Goal: Task Accomplishment & Management: Manage account settings

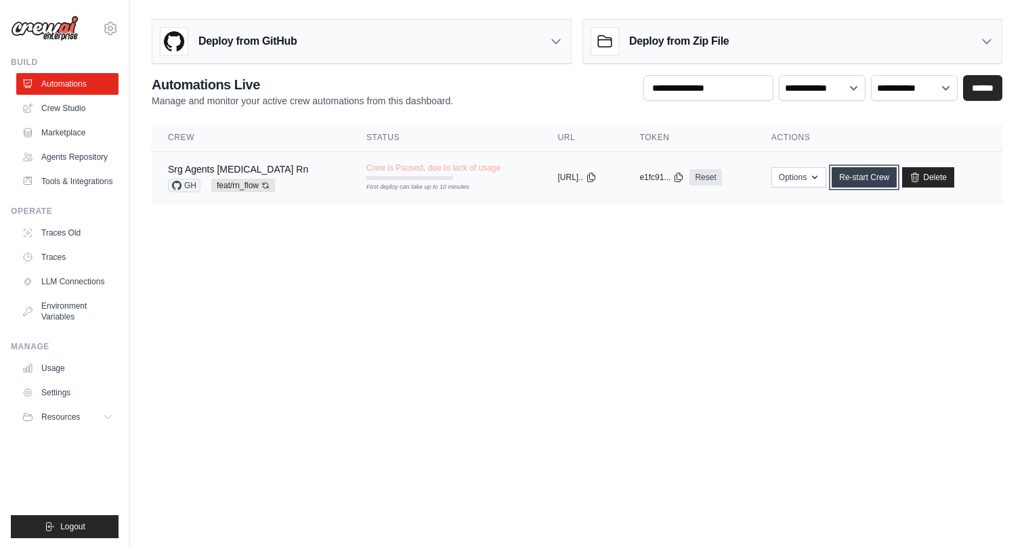
click at [873, 180] on link "Re-start Crew" at bounding box center [864, 177] width 65 height 20
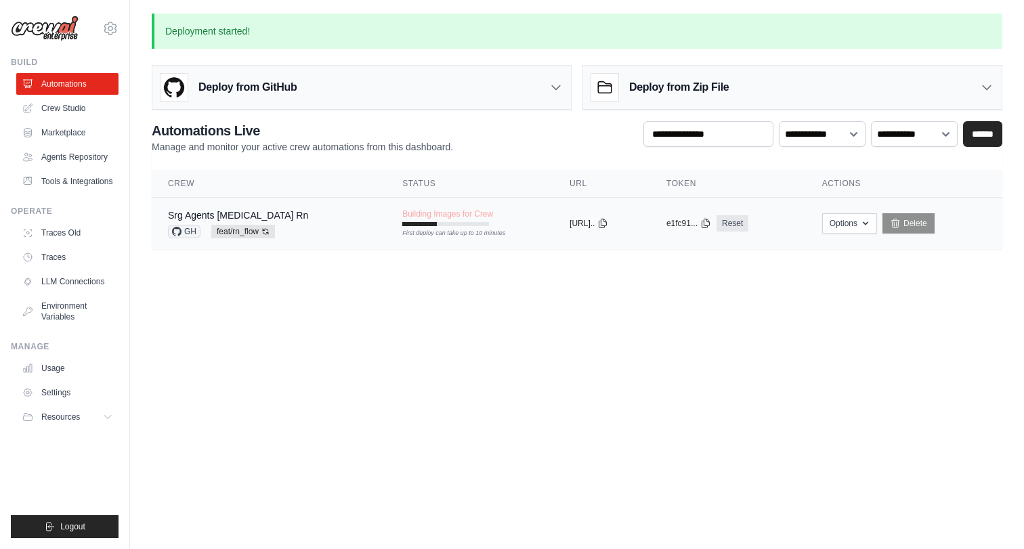
click at [420, 222] on div "First deploy can take up to 10 minutes" at bounding box center [445, 224] width 87 height 4
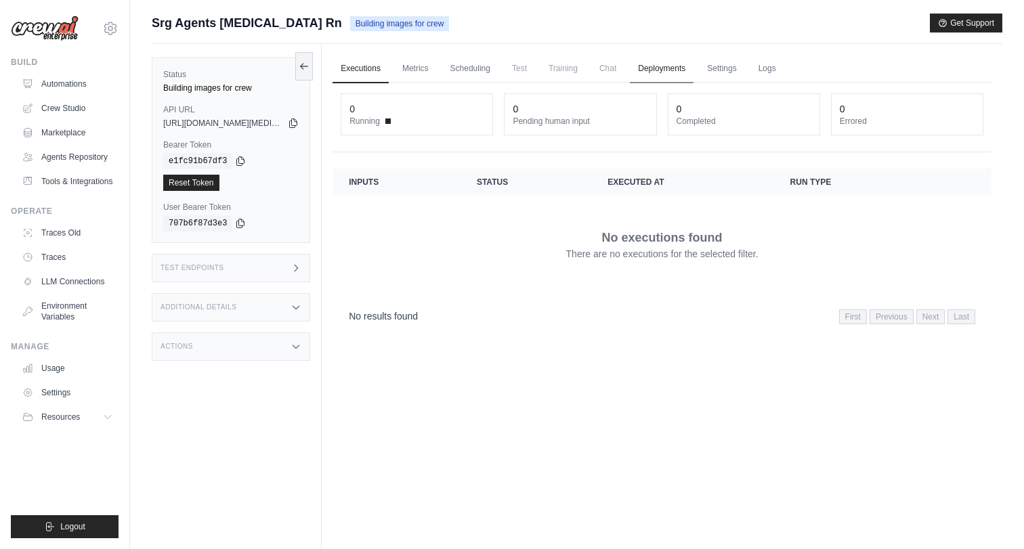
click at [659, 75] on link "Deployments" at bounding box center [662, 69] width 64 height 28
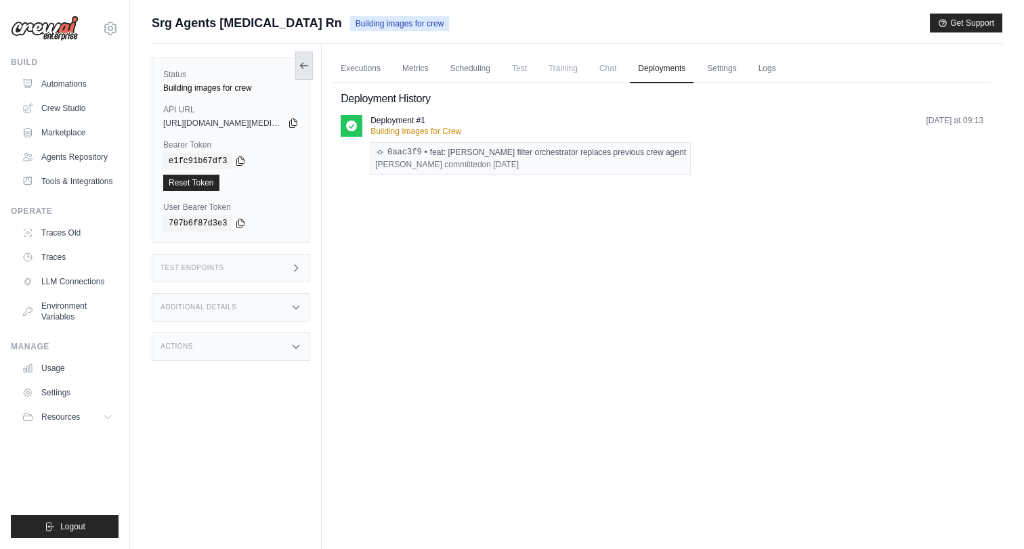
click at [303, 64] on icon at bounding box center [304, 65] width 11 height 11
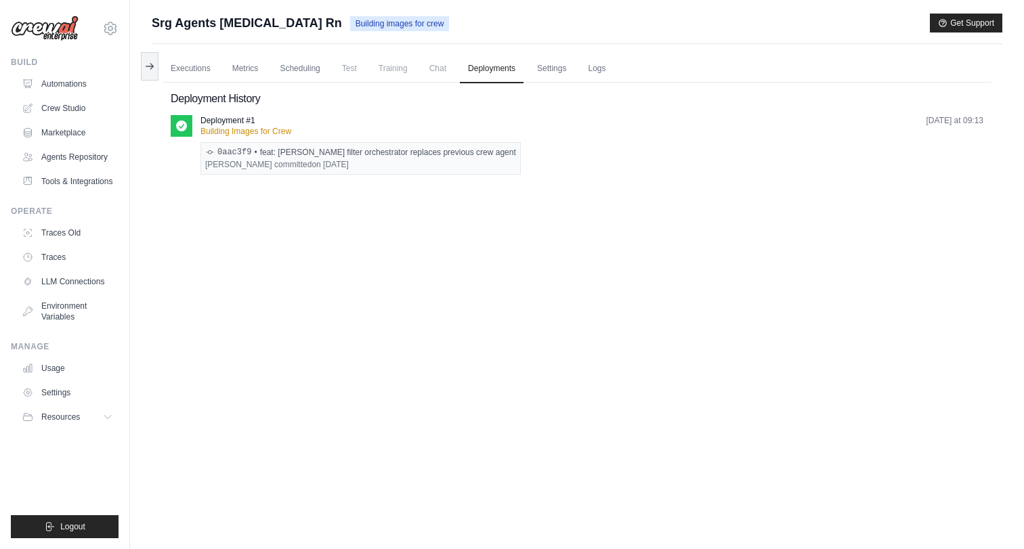
click at [160, 74] on div "Executions Metrics Scheduling Test Training Chat Deployments Settings Logs 0 Ru…" at bounding box center [577, 318] width 851 height 549
click at [147, 70] on icon at bounding box center [149, 65] width 11 height 11
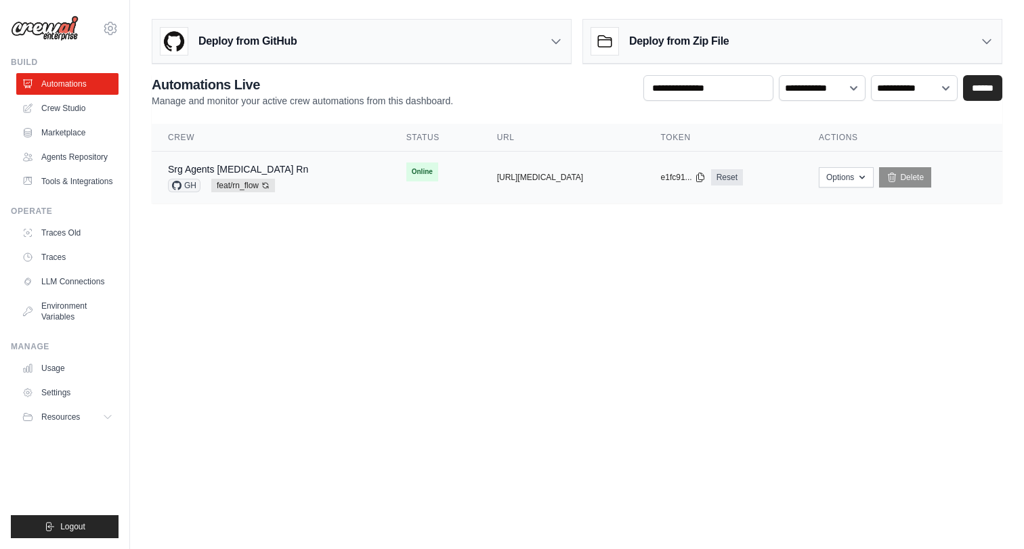
click at [241, 186] on span "feat/rn_flow Auto-deploy enabled" at bounding box center [243, 186] width 64 height 14
click at [71, 262] on link "Traces" at bounding box center [69, 258] width 102 height 22
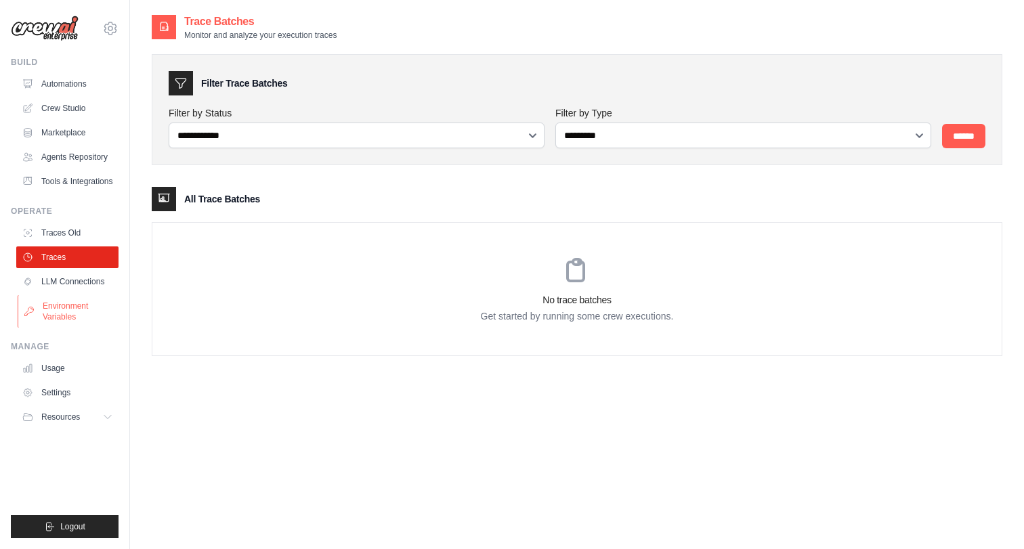
click at [99, 303] on link "Environment Variables" at bounding box center [69, 311] width 102 height 33
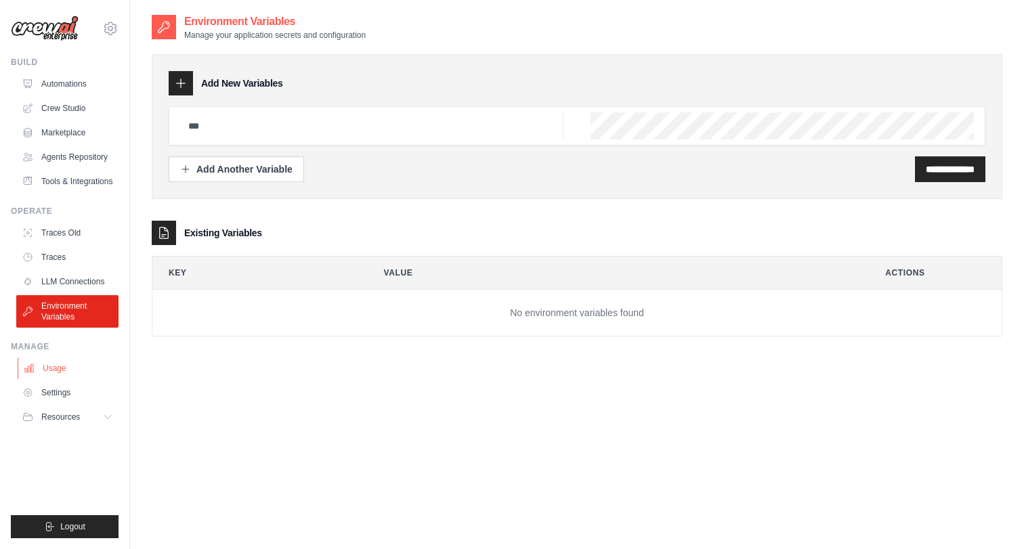
click at [62, 368] on link "Usage" at bounding box center [69, 369] width 102 height 22
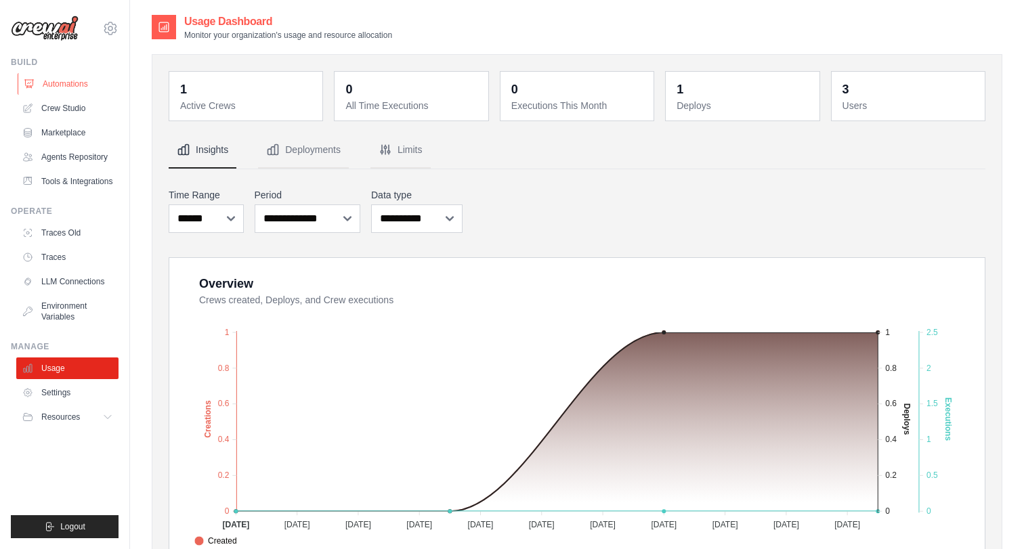
click at [73, 81] on link "Automations" at bounding box center [69, 84] width 102 height 22
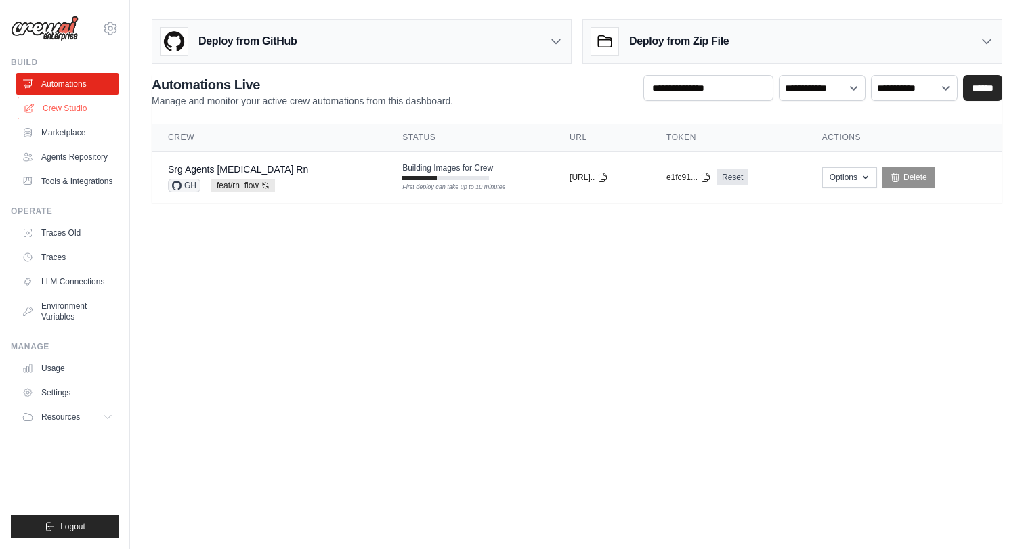
click at [87, 107] on link "Crew Studio" at bounding box center [69, 109] width 102 height 22
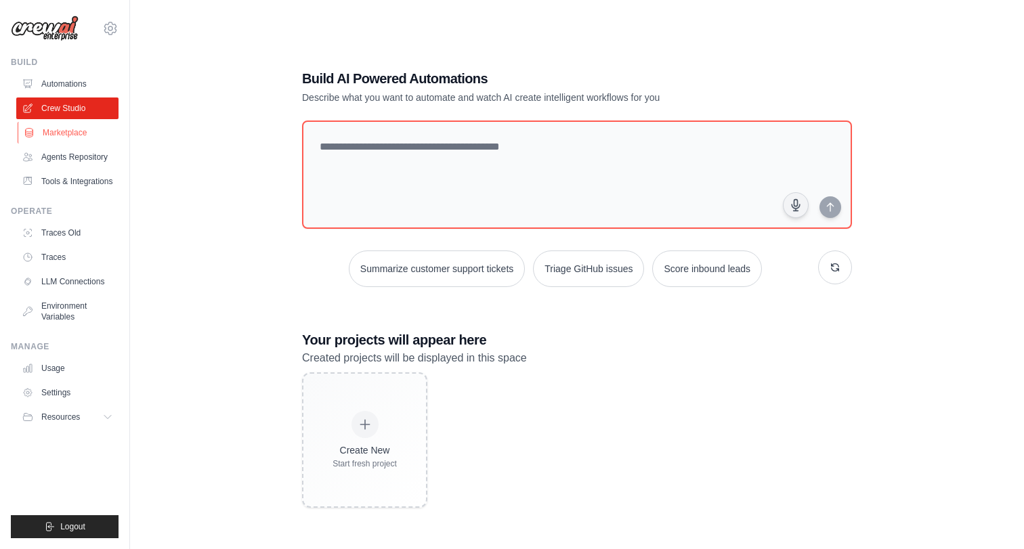
click at [79, 136] on link "Marketplace" at bounding box center [69, 133] width 102 height 22
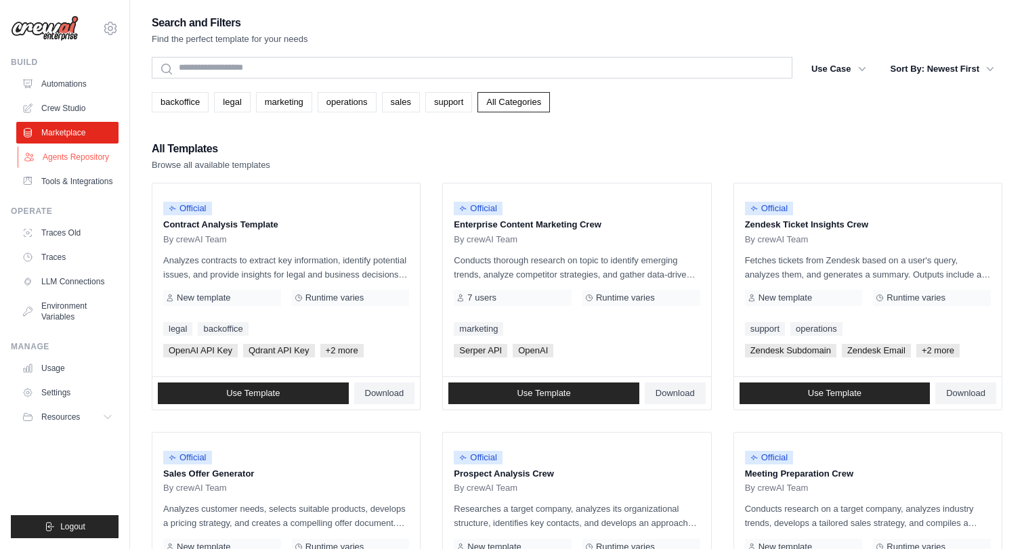
click at [81, 154] on link "Agents Repository" at bounding box center [69, 157] width 102 height 22
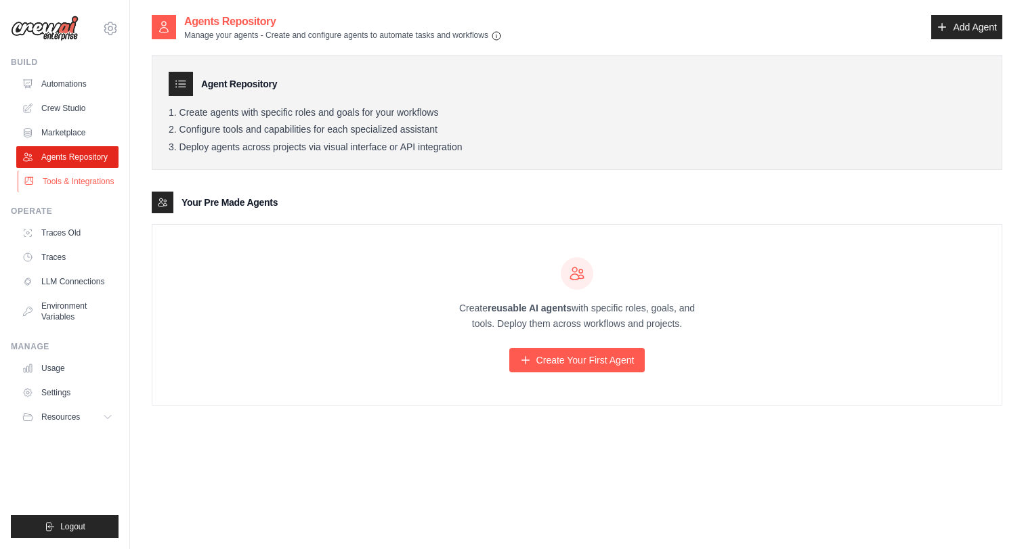
click at [87, 179] on link "Tools & Integrations" at bounding box center [69, 182] width 102 height 22
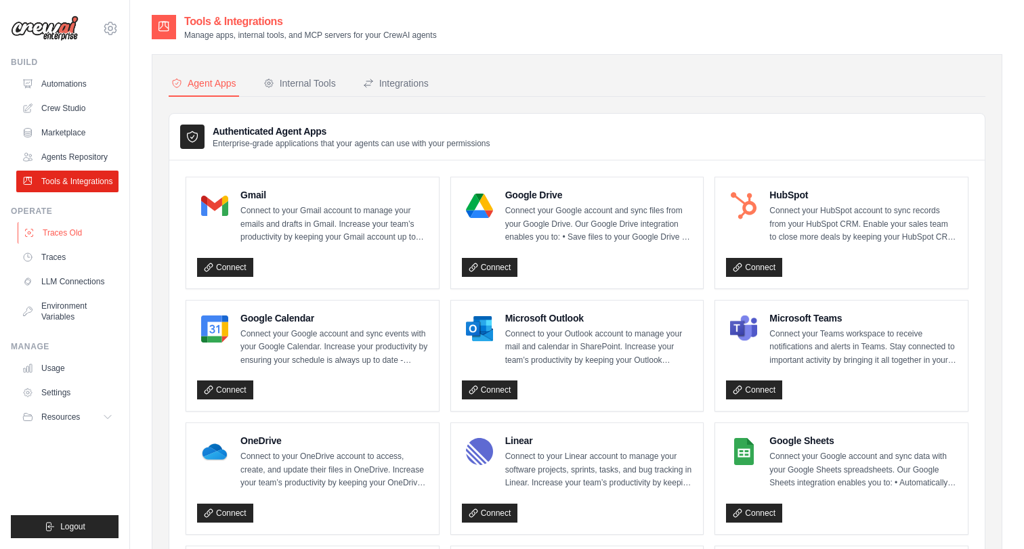
click at [84, 228] on link "Traces Old" at bounding box center [69, 233] width 102 height 22
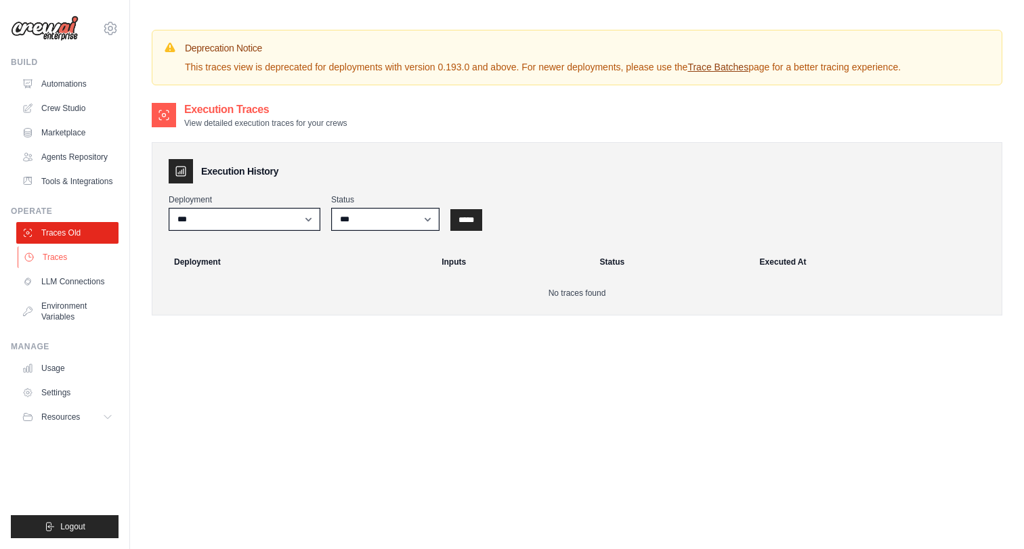
click at [62, 257] on link "Traces" at bounding box center [69, 258] width 102 height 22
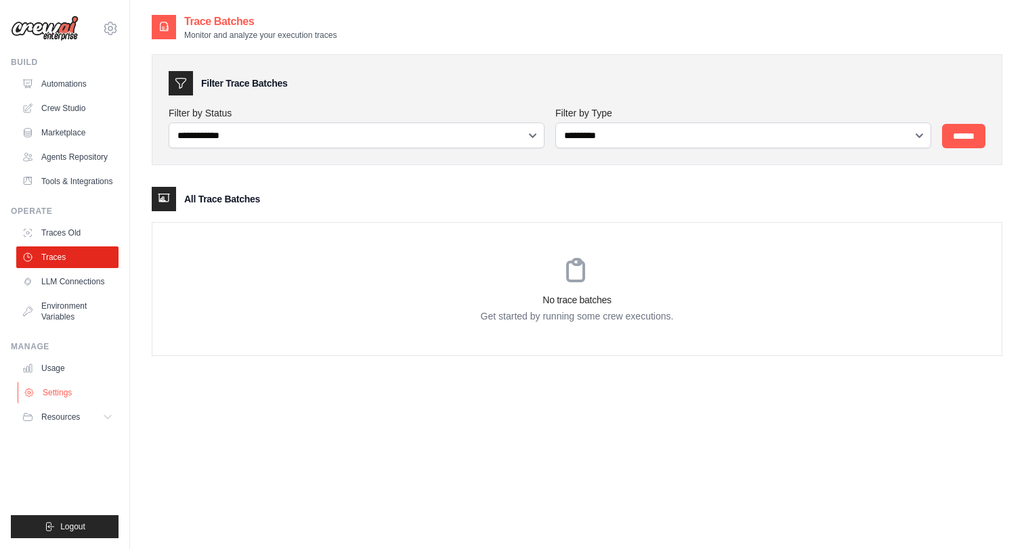
click at [62, 395] on link "Settings" at bounding box center [69, 393] width 102 height 22
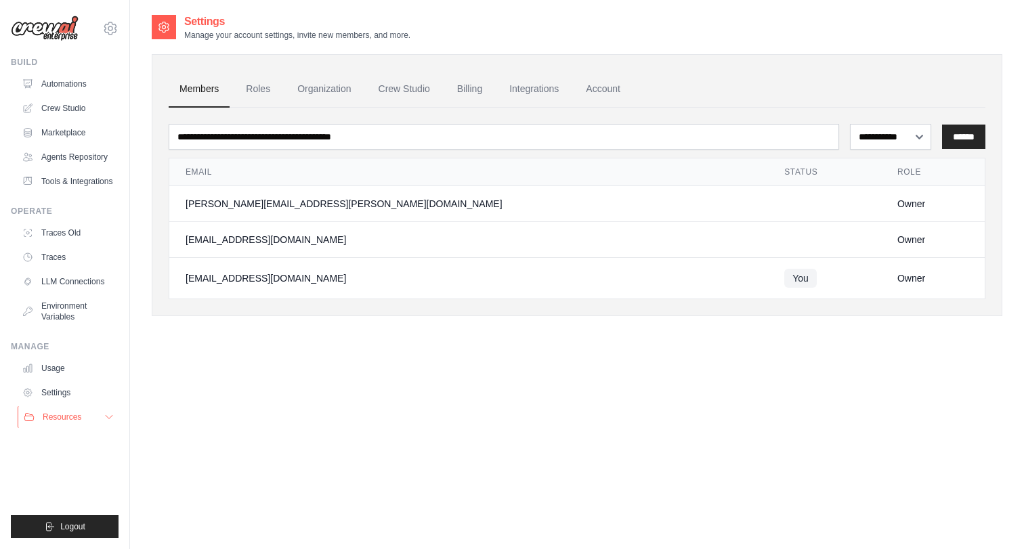
click at [104, 417] on icon at bounding box center [109, 417] width 11 height 11
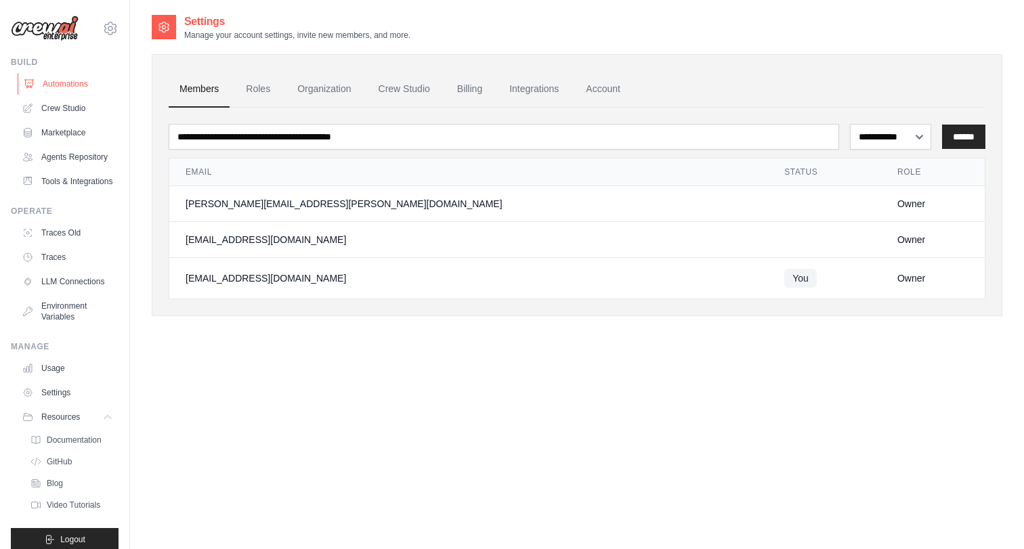
click at [64, 77] on link "Automations" at bounding box center [69, 84] width 102 height 22
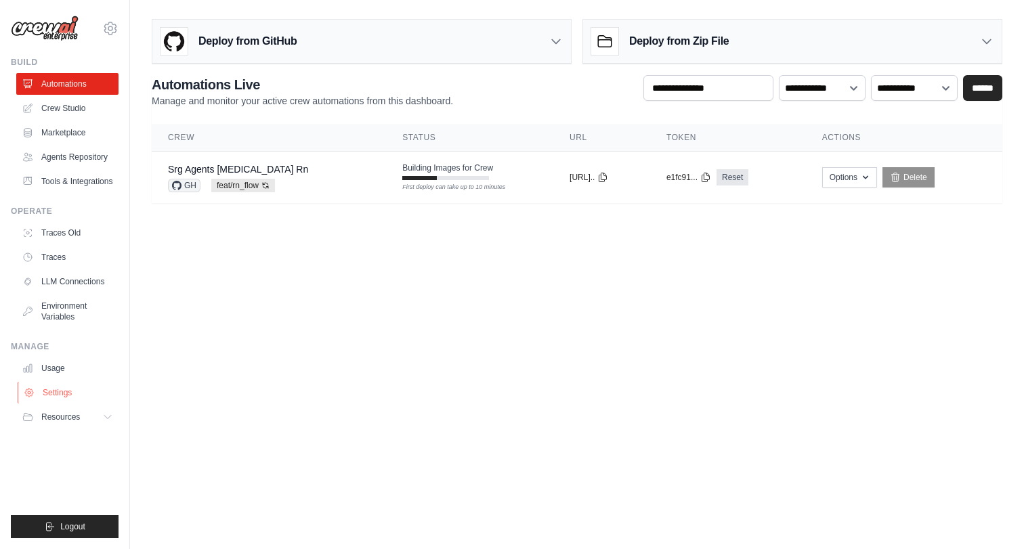
click at [66, 390] on link "Settings" at bounding box center [69, 393] width 102 height 22
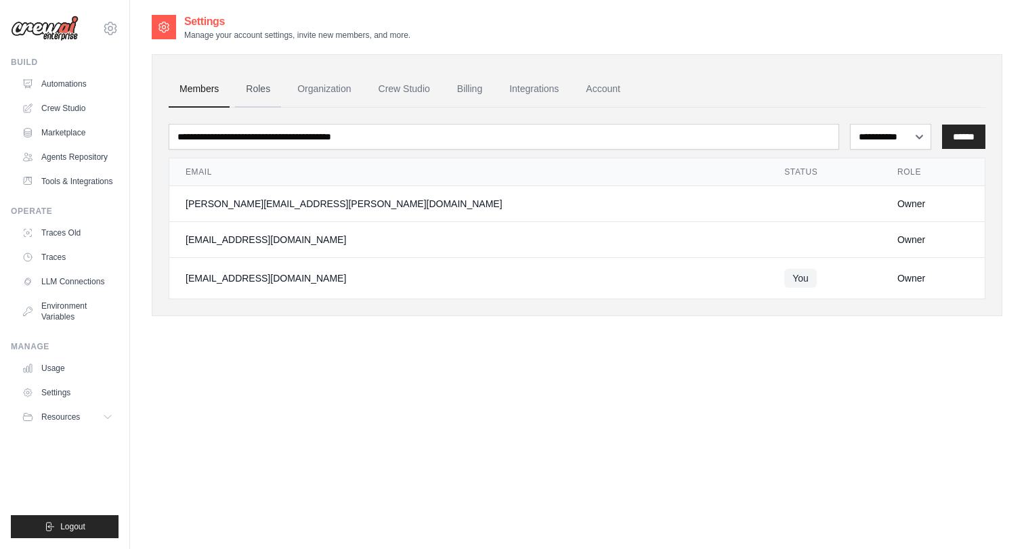
click at [257, 94] on link "Roles" at bounding box center [258, 89] width 46 height 37
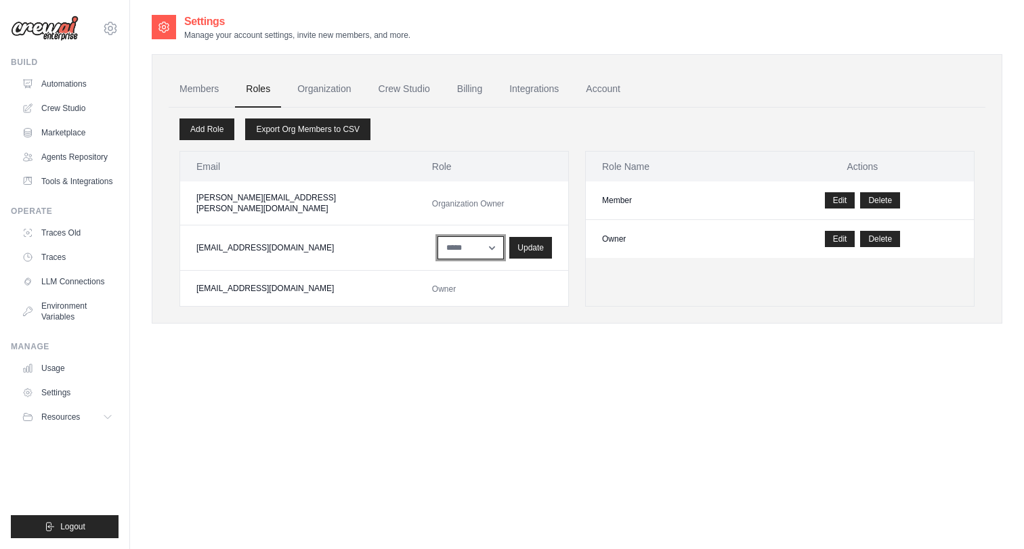
click at [438, 239] on select "****** *****" at bounding box center [471, 247] width 67 height 23
click at [320, 92] on link "Organization" at bounding box center [324, 89] width 75 height 37
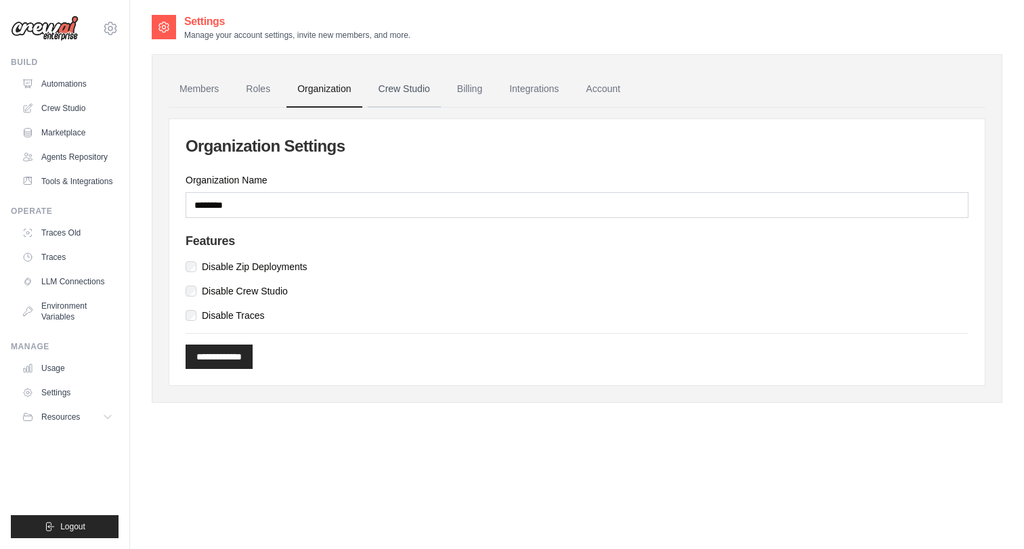
click at [405, 93] on link "Crew Studio" at bounding box center [404, 89] width 73 height 37
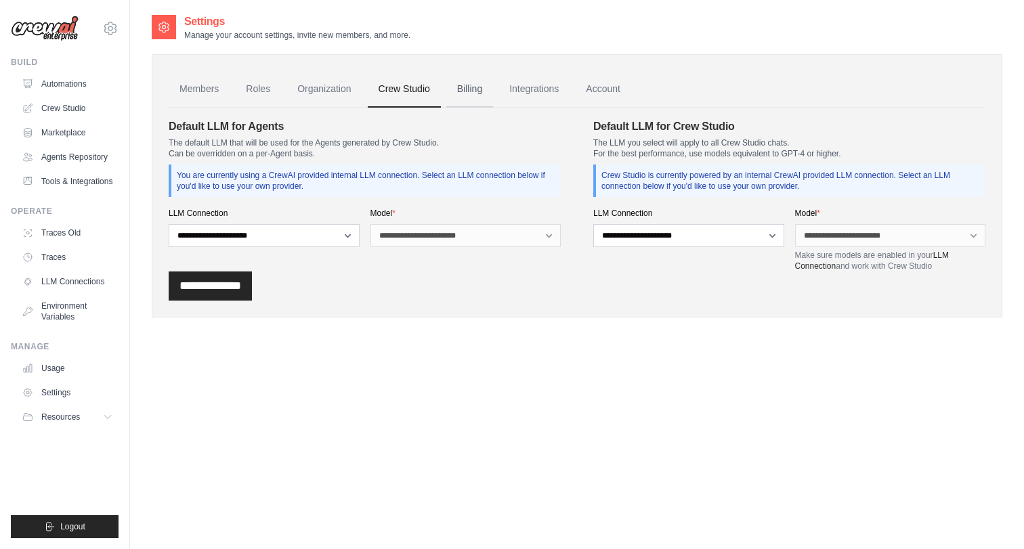
click at [470, 91] on link "Billing" at bounding box center [469, 89] width 47 height 37
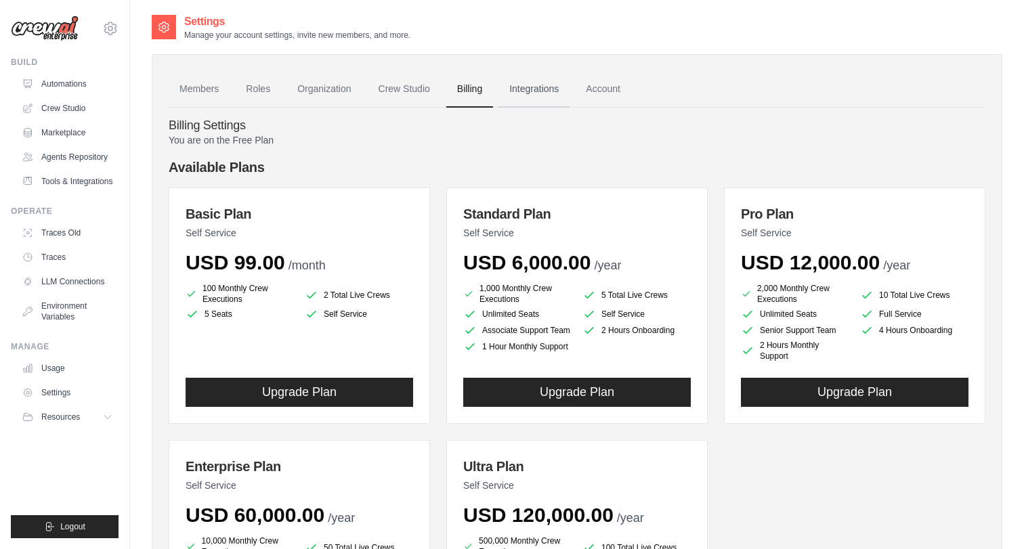
click at [530, 89] on link "Integrations" at bounding box center [534, 89] width 71 height 37
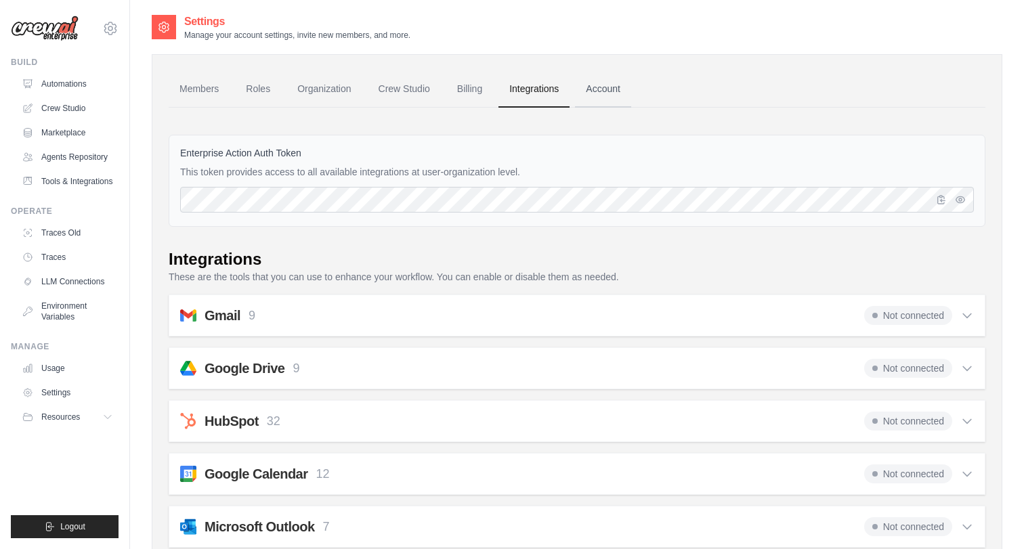
click at [597, 91] on link "Account" at bounding box center [603, 89] width 56 height 37
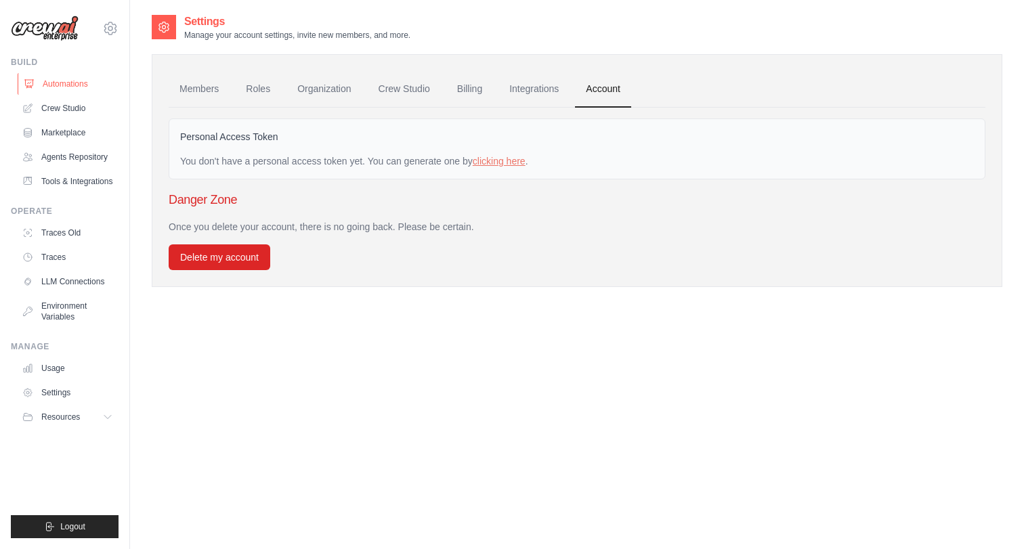
click at [70, 83] on link "Automations" at bounding box center [69, 84] width 102 height 22
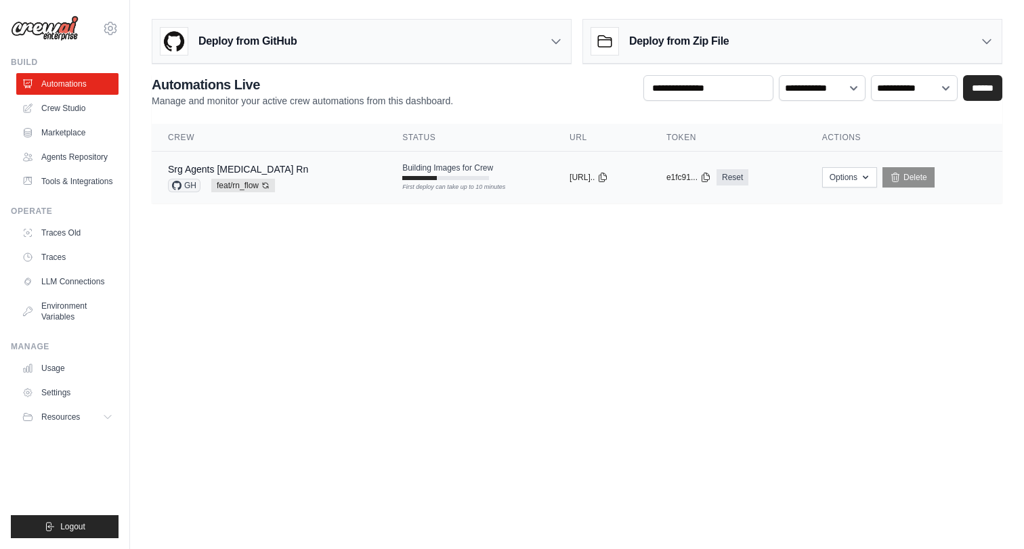
click at [402, 168] on span "Building Images for Crew" at bounding box center [447, 168] width 91 height 11
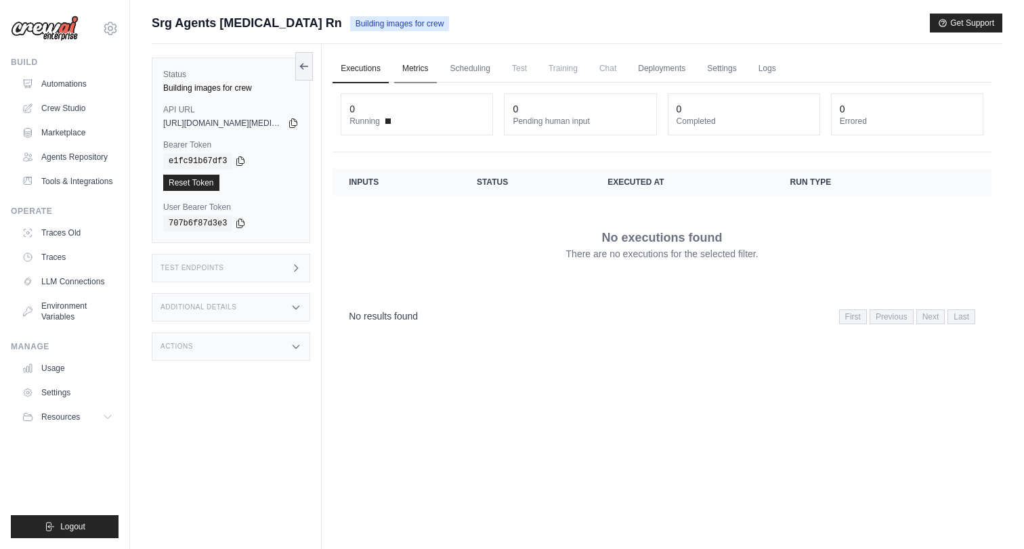
click at [419, 65] on link "Metrics" at bounding box center [415, 69] width 43 height 28
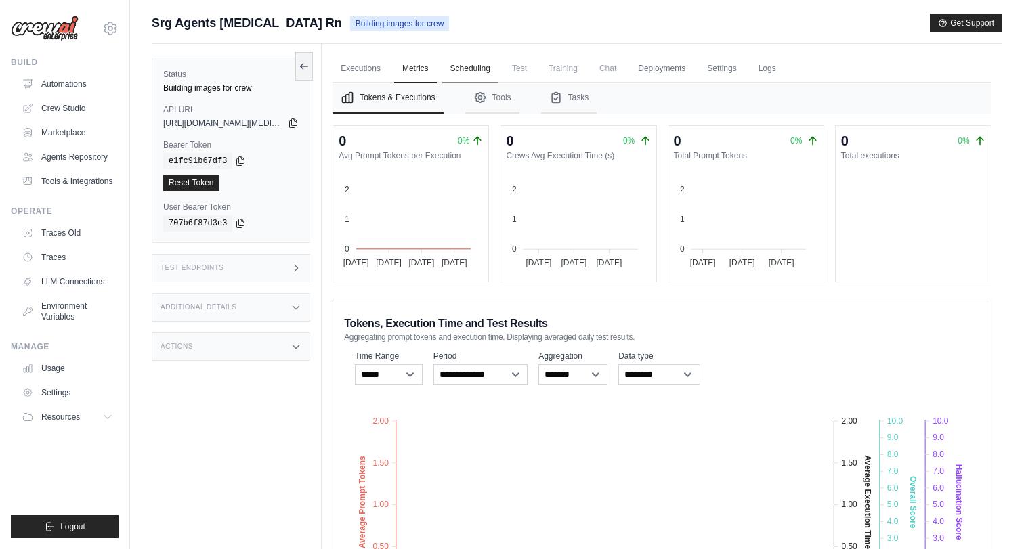
click at [480, 60] on link "Scheduling" at bounding box center [470, 69] width 56 height 28
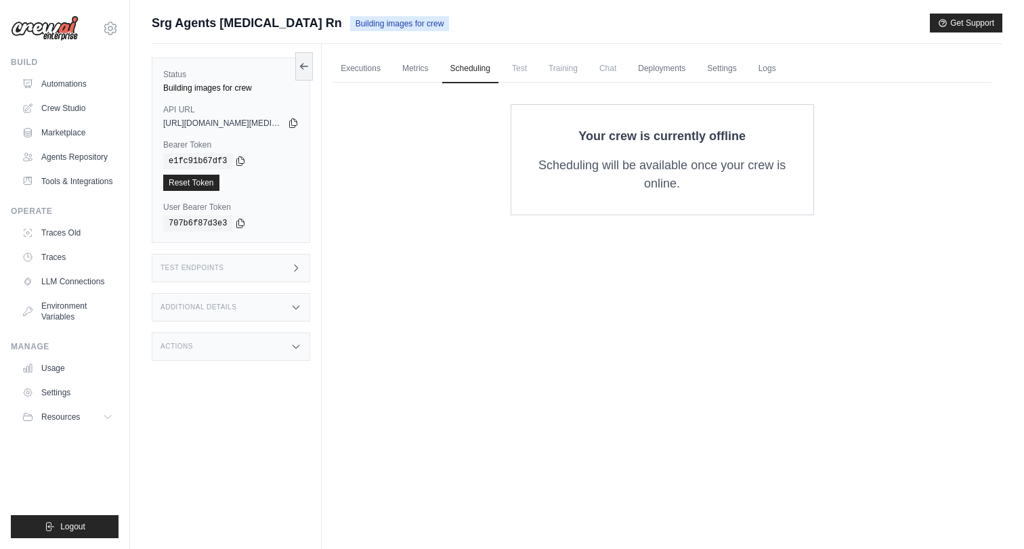
click at [522, 74] on span "Test" at bounding box center [519, 68] width 31 height 27
click at [568, 69] on span "Training" at bounding box center [563, 68] width 45 height 27
click at [610, 70] on span "Chat" at bounding box center [607, 68] width 33 height 27
click at [664, 72] on link "Deployments" at bounding box center [662, 69] width 64 height 28
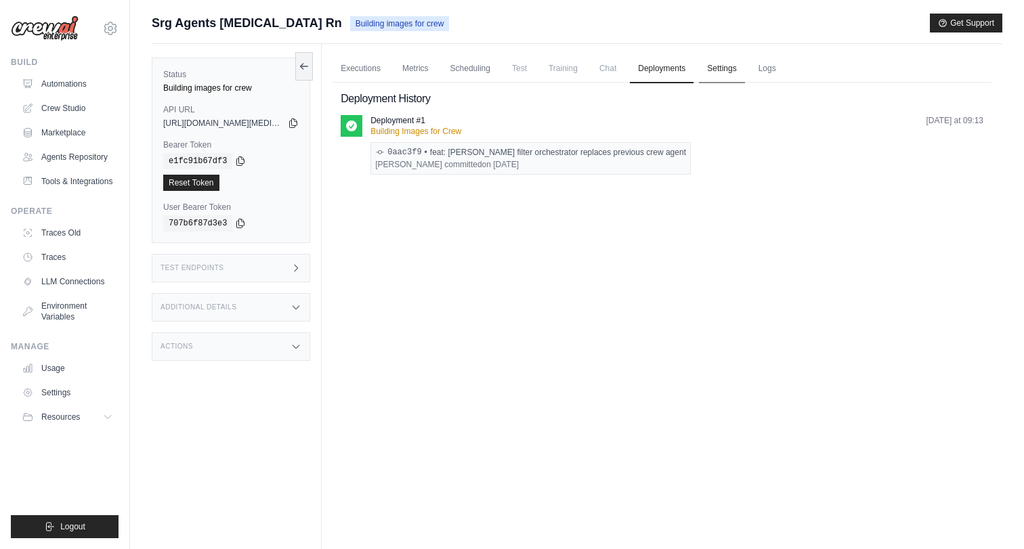
click at [734, 71] on link "Settings" at bounding box center [721, 69] width 45 height 28
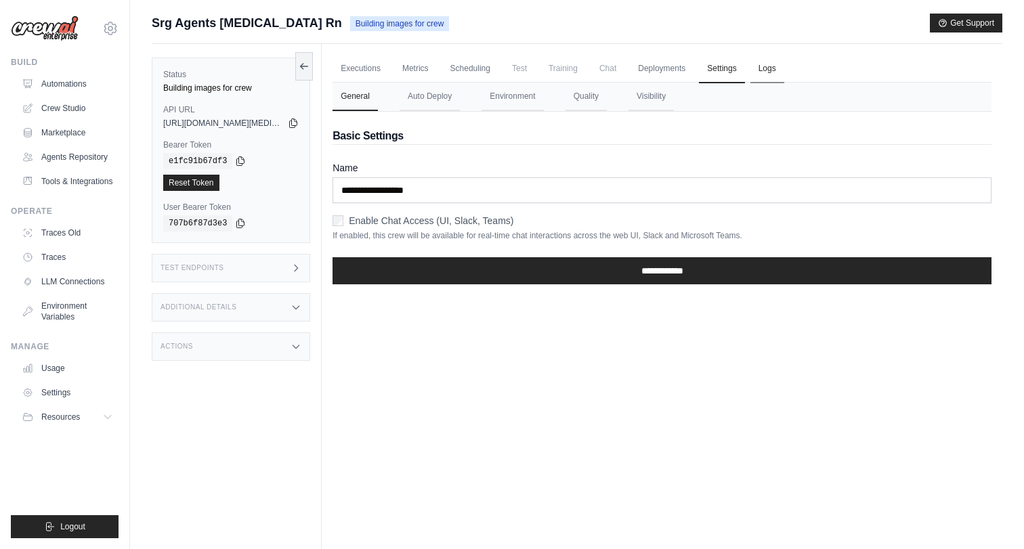
click at [765, 70] on link "Logs" at bounding box center [768, 69] width 34 height 28
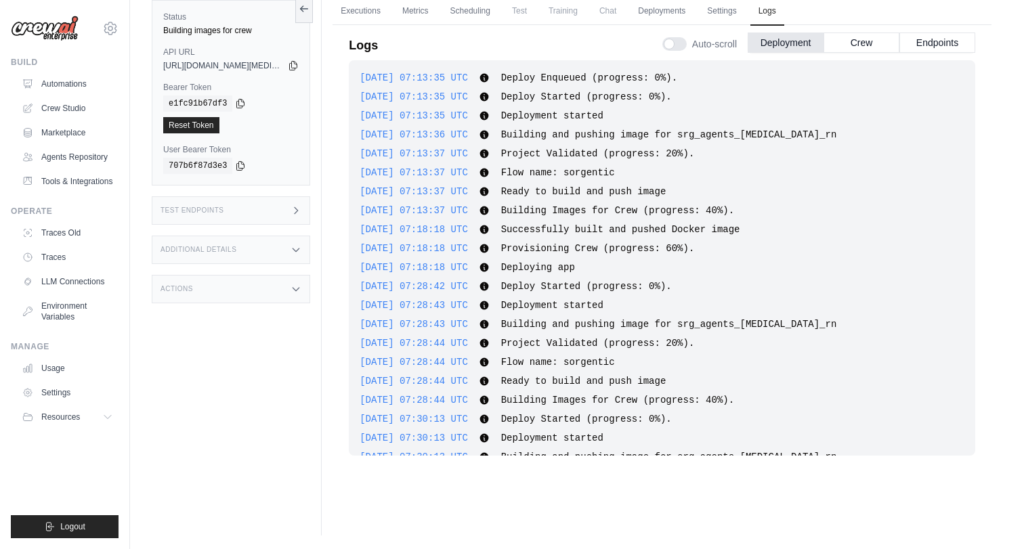
scroll to position [455, 0]
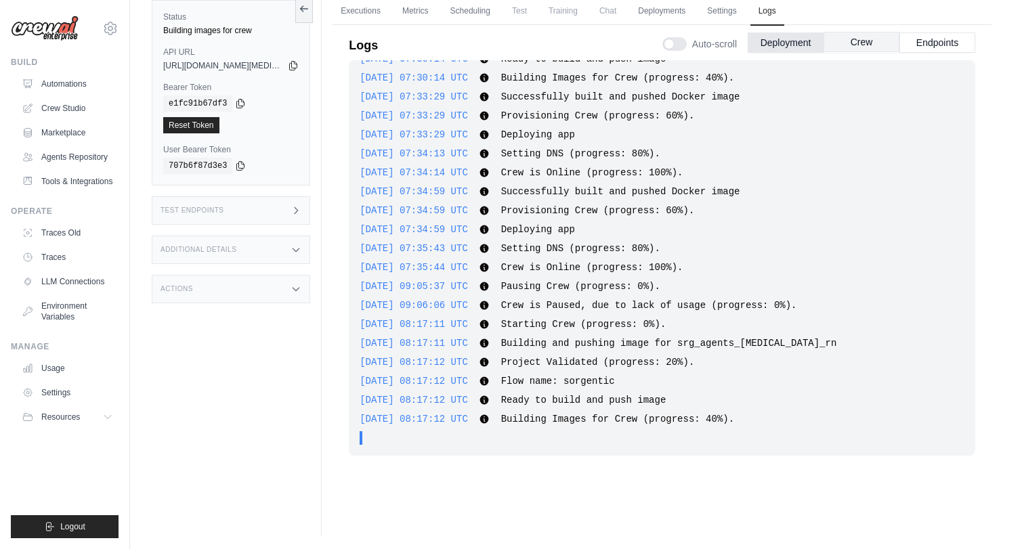
click at [864, 40] on button "Crew" at bounding box center [862, 42] width 76 height 20
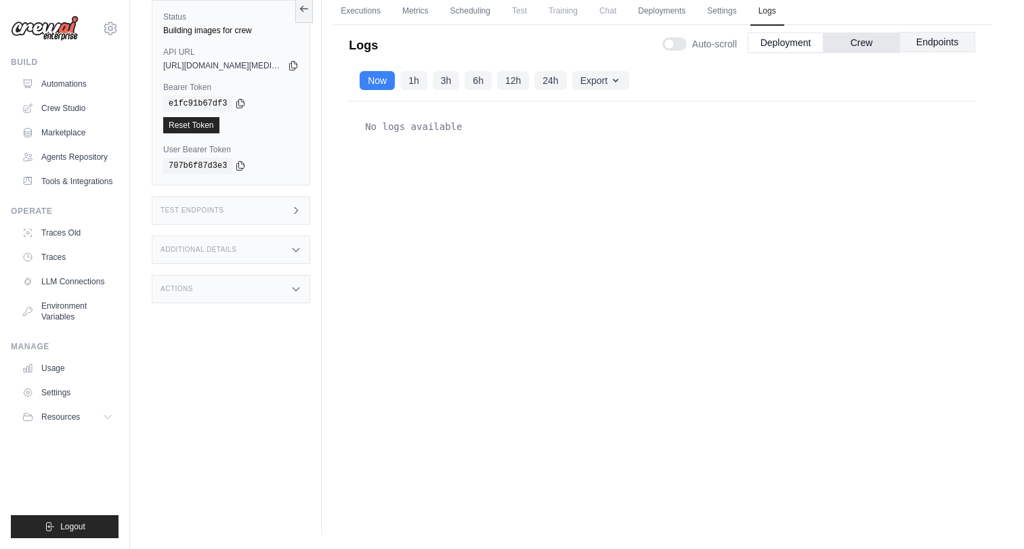
click at [931, 45] on button "Endpoints" at bounding box center [938, 42] width 76 height 20
click at [759, 43] on button "Deployment" at bounding box center [786, 42] width 76 height 20
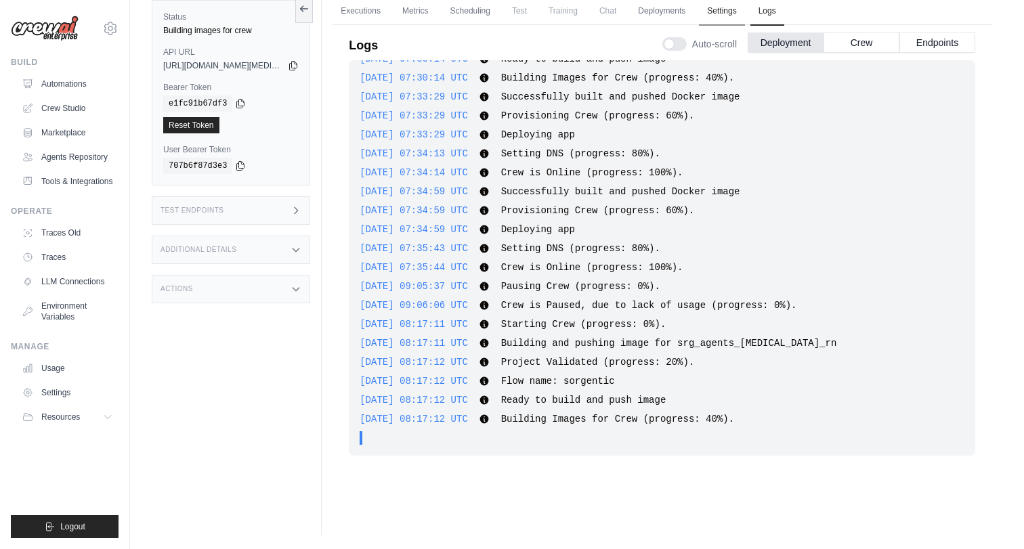
click at [731, 7] on link "Settings" at bounding box center [721, 11] width 45 height 28
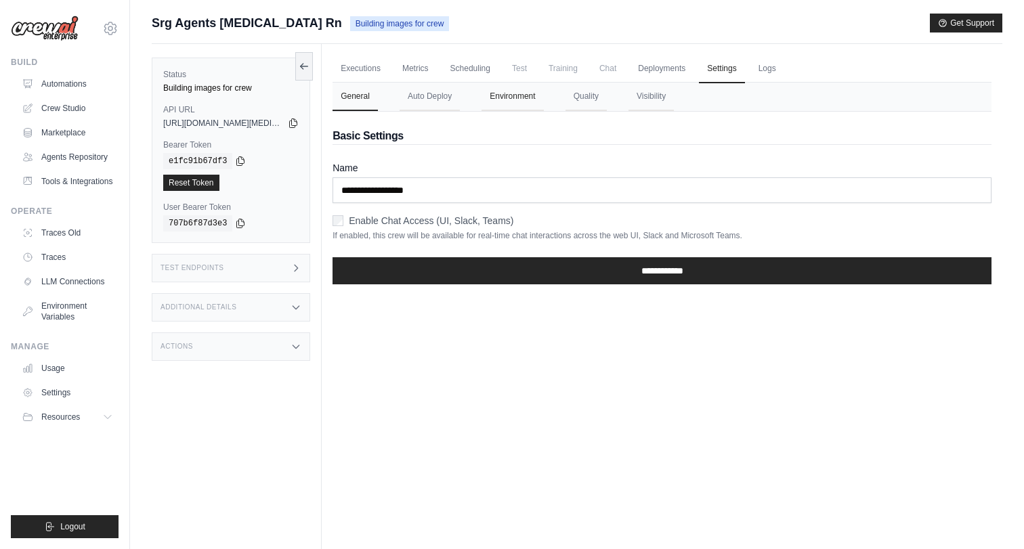
click at [509, 91] on button "Environment" at bounding box center [513, 97] width 62 height 28
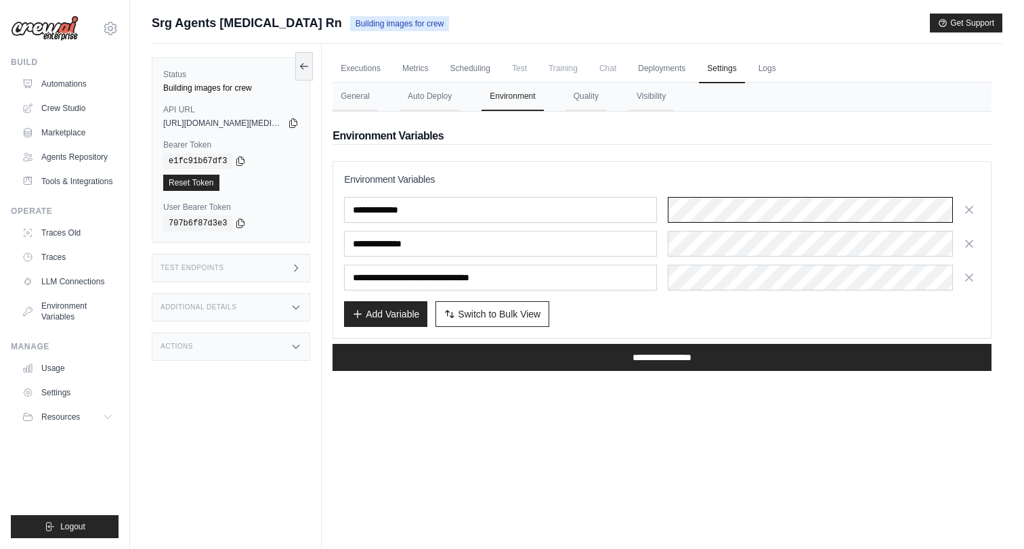
scroll to position [0, 211]
click at [1003, 218] on div "Submit a support request Describe your issue or question * Please be specific a…" at bounding box center [577, 304] width 894 height 580
click at [392, 314] on button "Add Variable" at bounding box center [385, 314] width 83 height 26
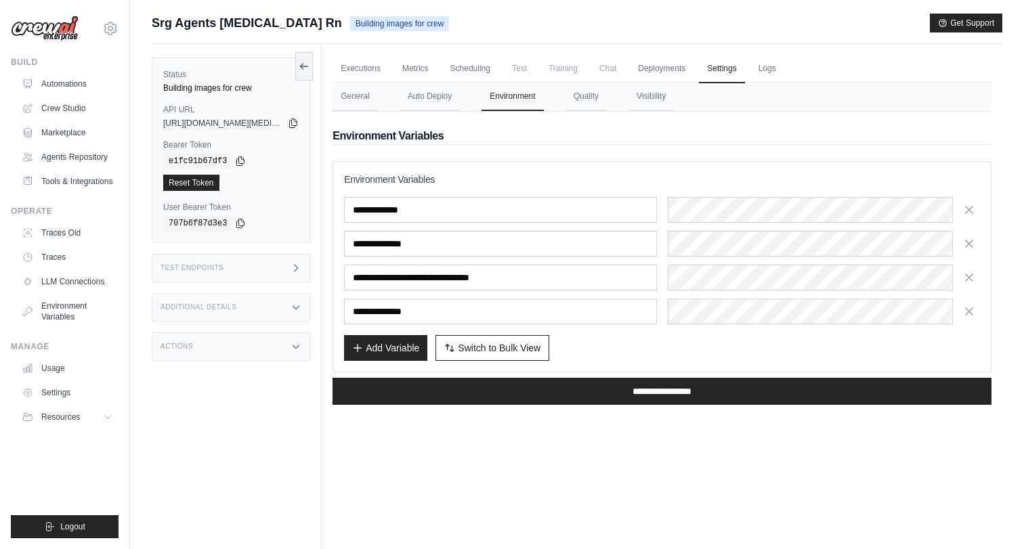
type input "**********"
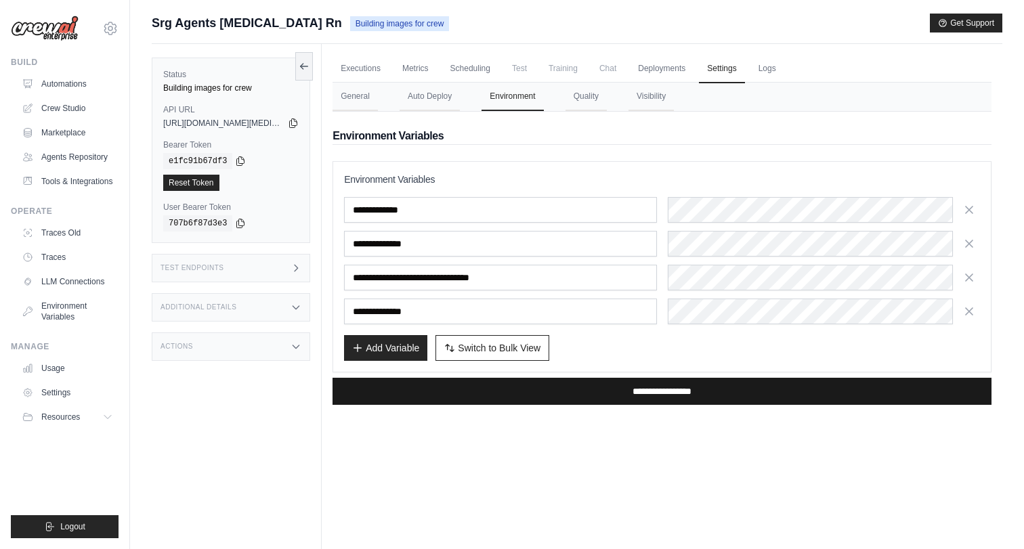
click at [656, 392] on input "**********" at bounding box center [662, 391] width 659 height 27
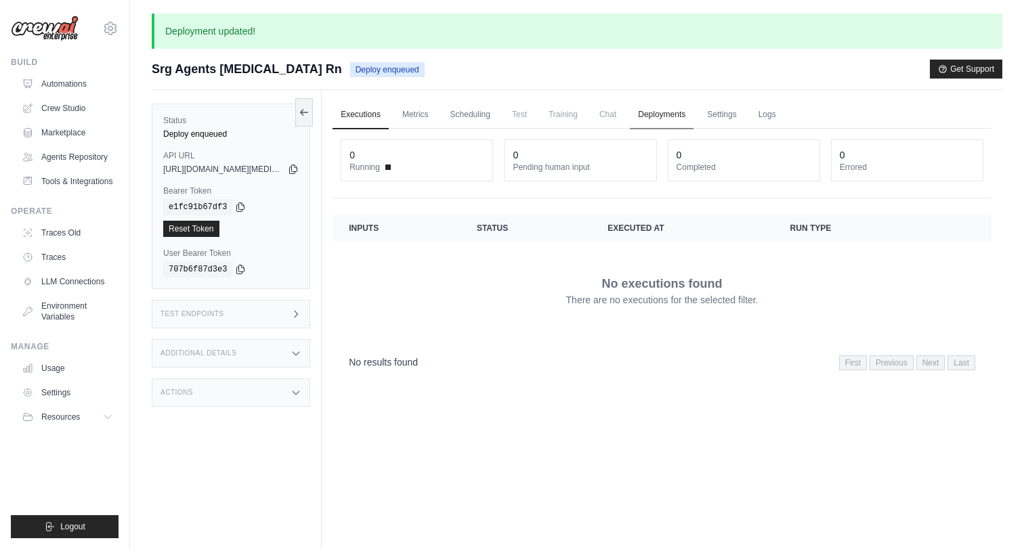
click at [667, 112] on link "Deployments" at bounding box center [662, 115] width 64 height 28
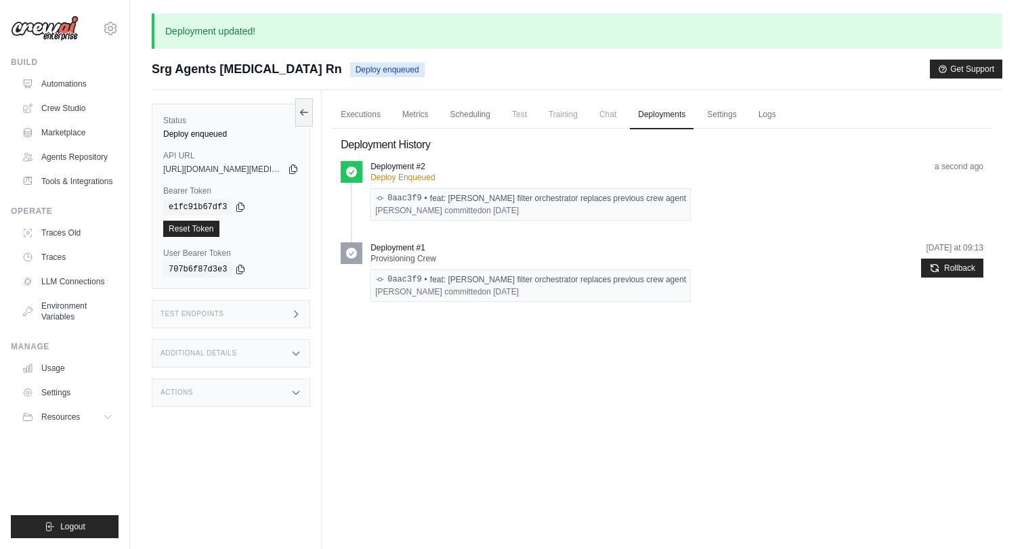
click at [205, 129] on div "Deploy enqueued" at bounding box center [231, 134] width 136 height 11
click at [77, 80] on link "Automations" at bounding box center [69, 84] width 102 height 22
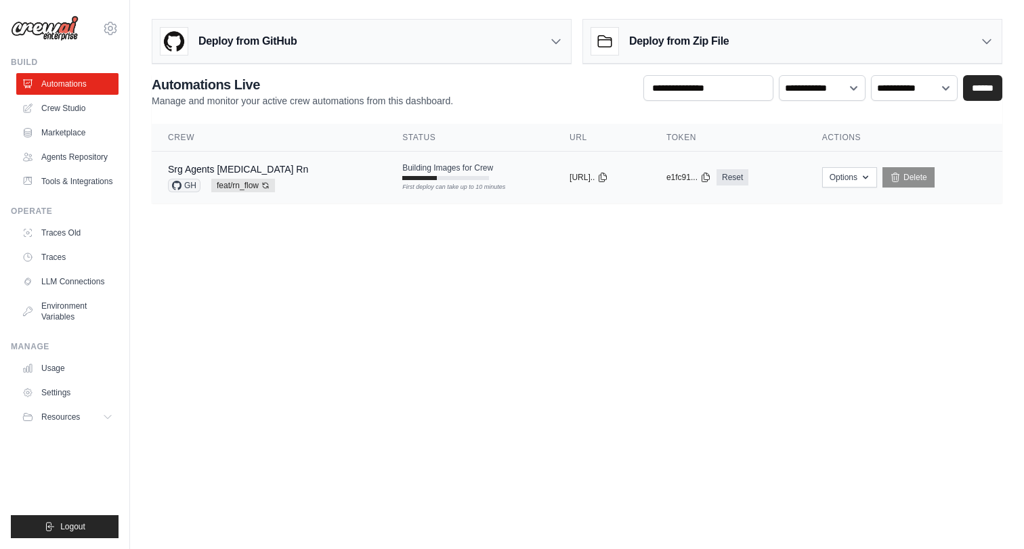
click at [418, 169] on span "Building Images for Crew" at bounding box center [447, 168] width 91 height 11
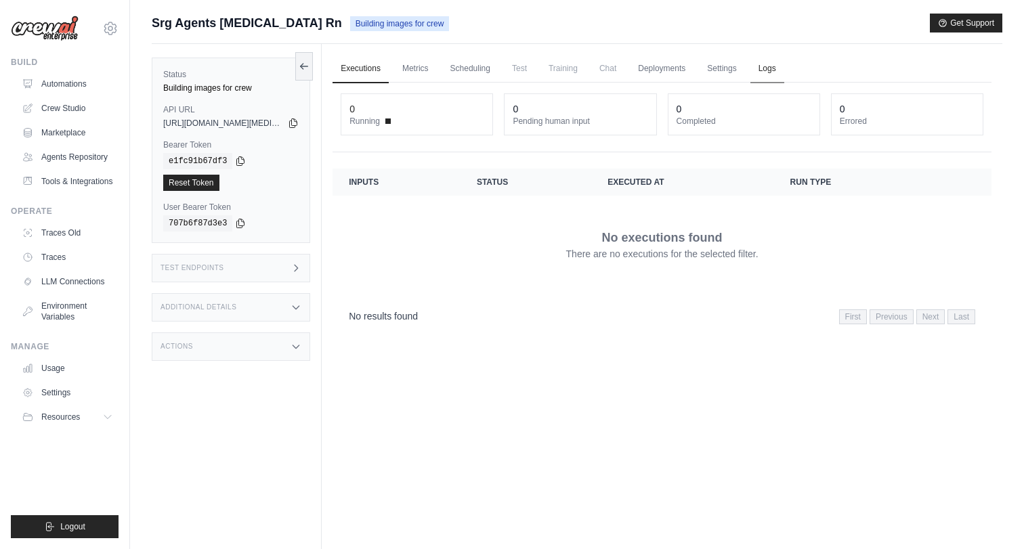
click at [767, 70] on link "Logs" at bounding box center [768, 69] width 34 height 28
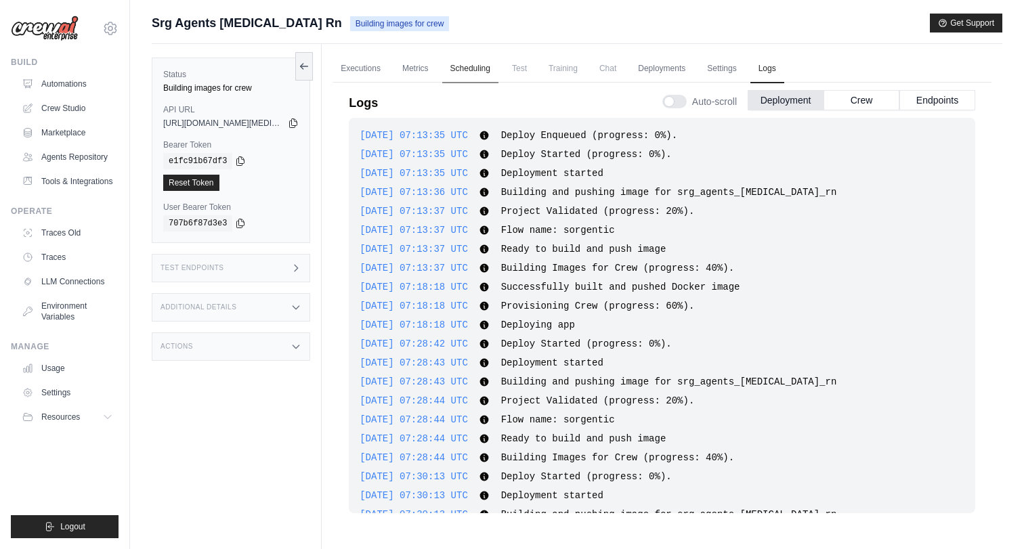
scroll to position [664, 0]
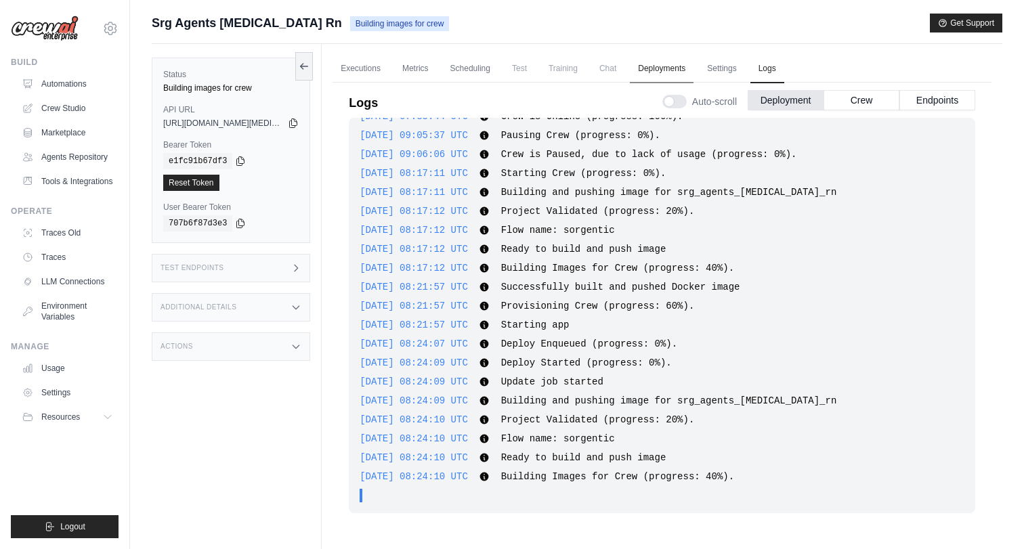
click at [660, 64] on link "Deployments" at bounding box center [662, 69] width 64 height 28
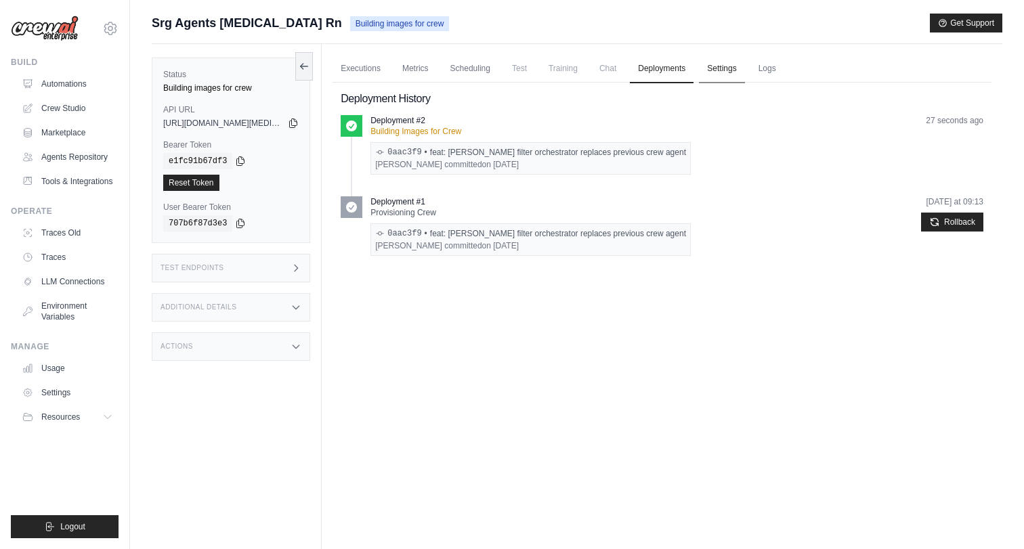
click at [717, 70] on link "Settings" at bounding box center [721, 69] width 45 height 28
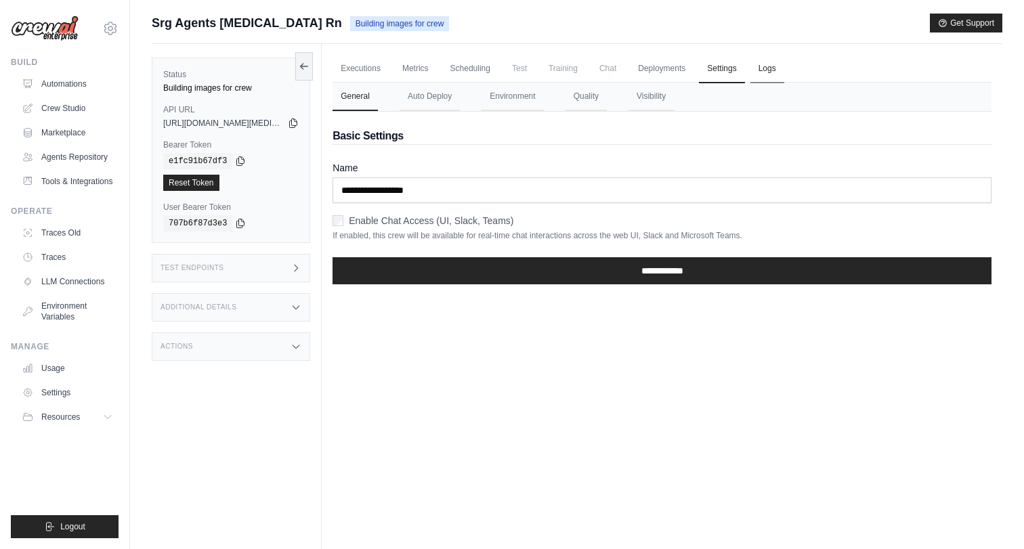
click at [776, 72] on link "Logs" at bounding box center [768, 69] width 34 height 28
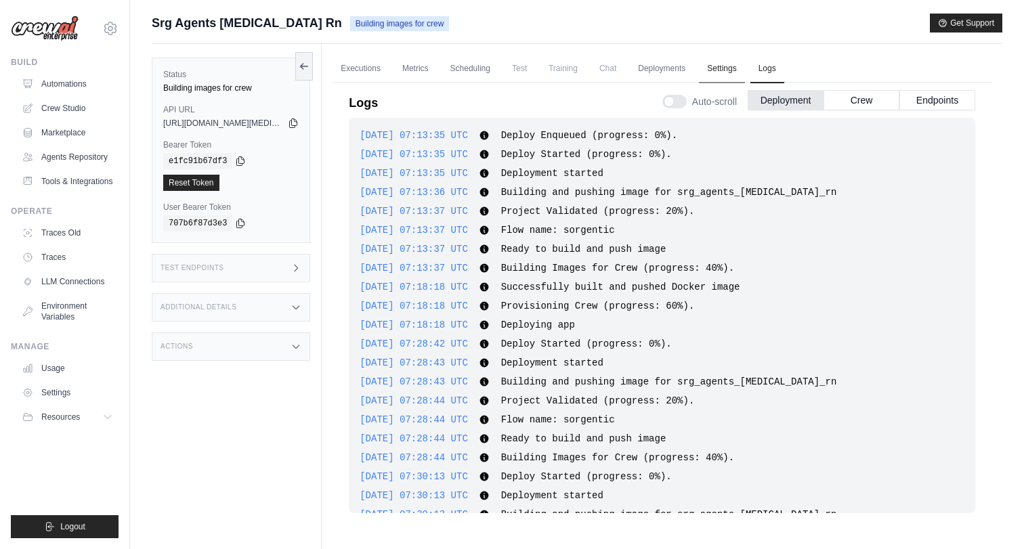
scroll to position [664, 0]
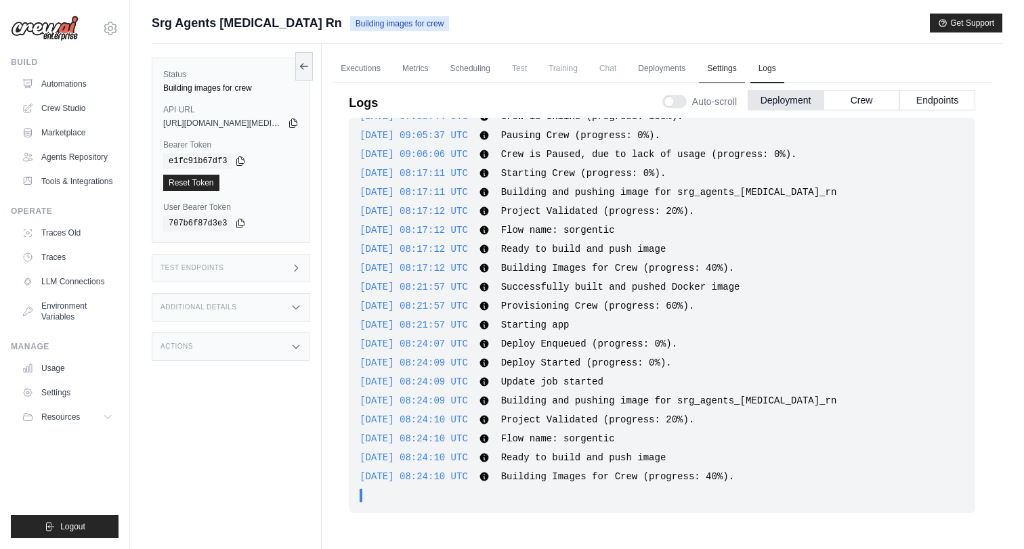
click at [723, 68] on link "Settings" at bounding box center [721, 69] width 45 height 28
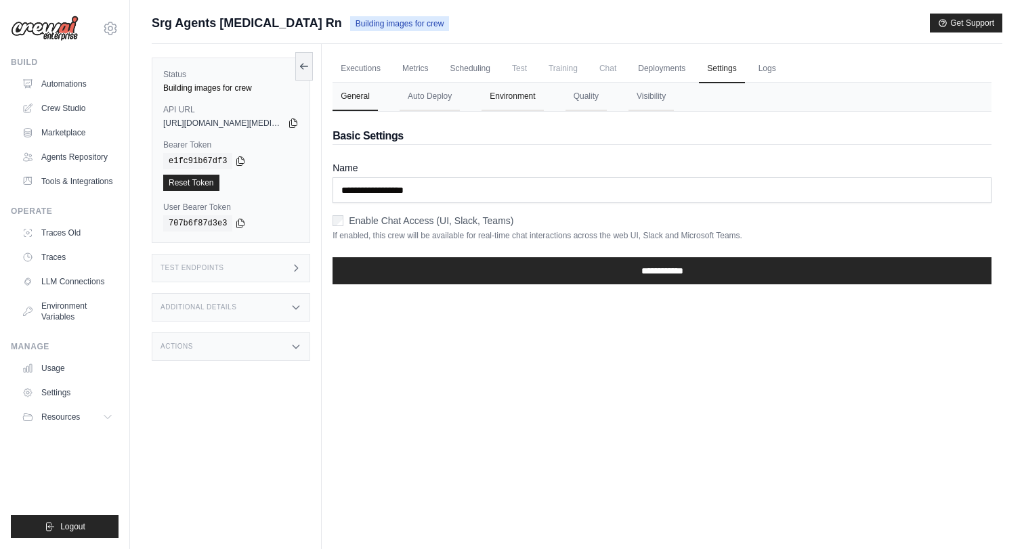
click at [525, 105] on button "Environment" at bounding box center [513, 97] width 62 height 28
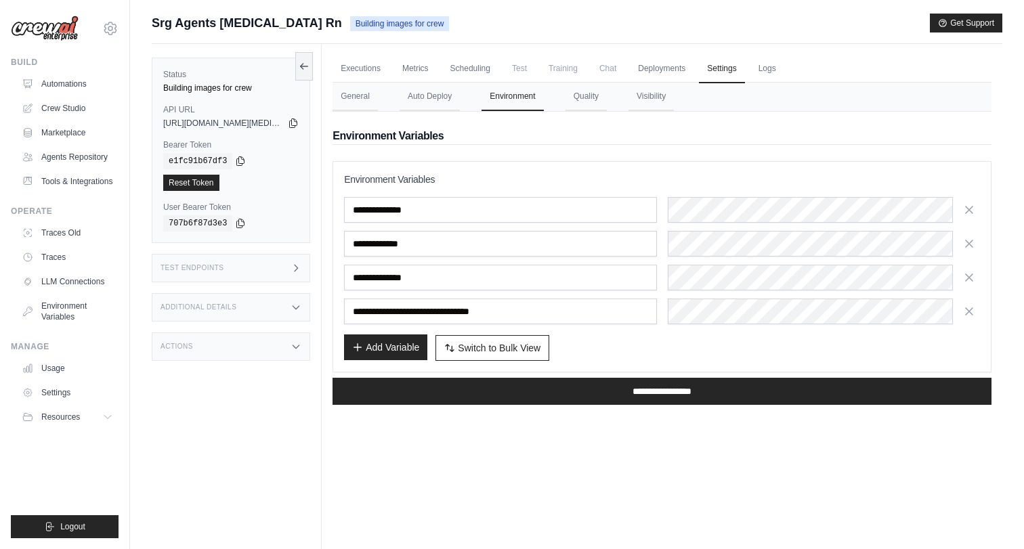
click at [369, 341] on button "Add Variable" at bounding box center [385, 348] width 83 height 26
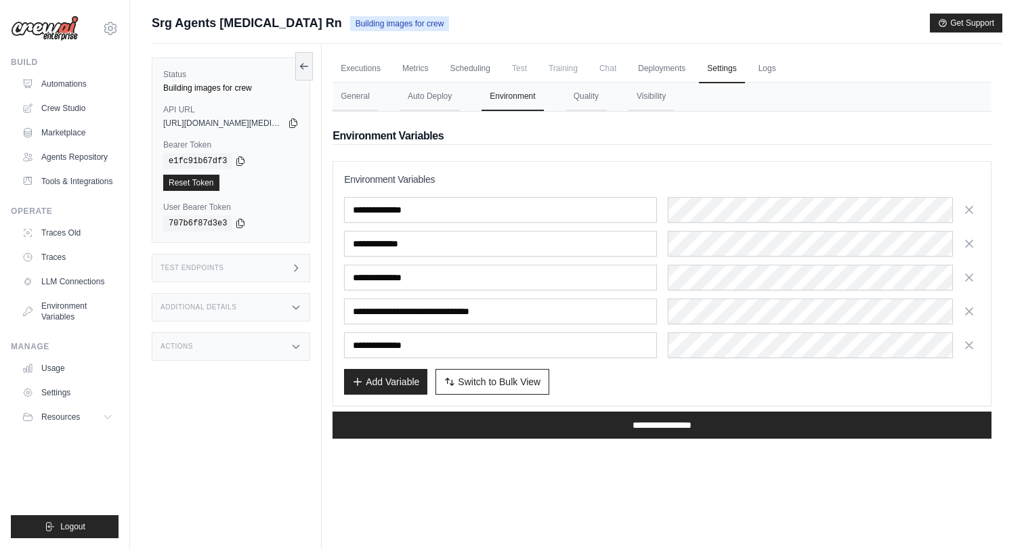
type input "**********"
click at [391, 381] on button "Add Variable" at bounding box center [385, 382] width 83 height 26
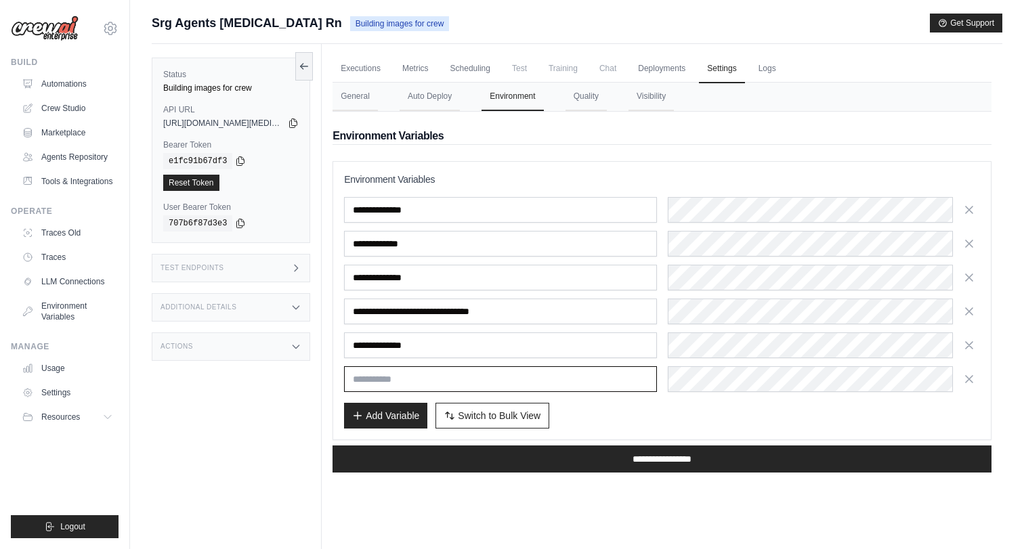
click at [417, 377] on input "text" at bounding box center [500, 380] width 312 height 26
paste input "**********"
type input "**********"
click at [666, 420] on div "Add Variable Switch to Bulk View Switch to Table View" at bounding box center [662, 416] width 636 height 26
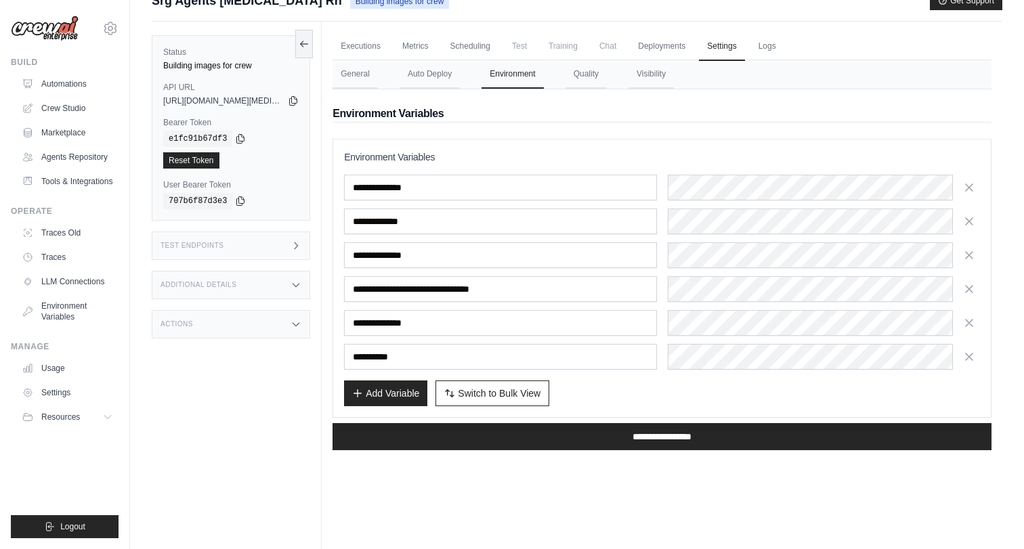
scroll to position [24, 0]
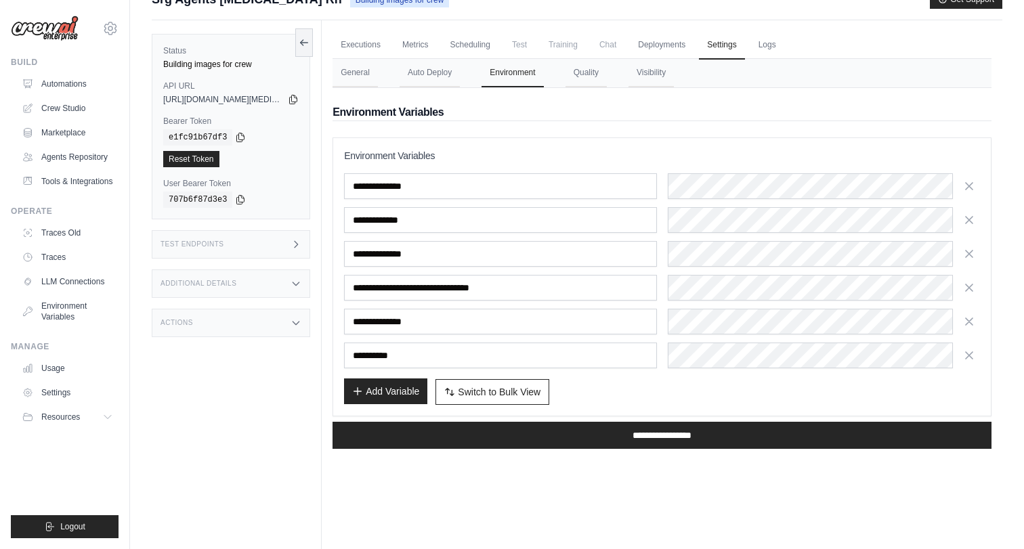
click at [381, 394] on button "Add Variable" at bounding box center [385, 392] width 83 height 26
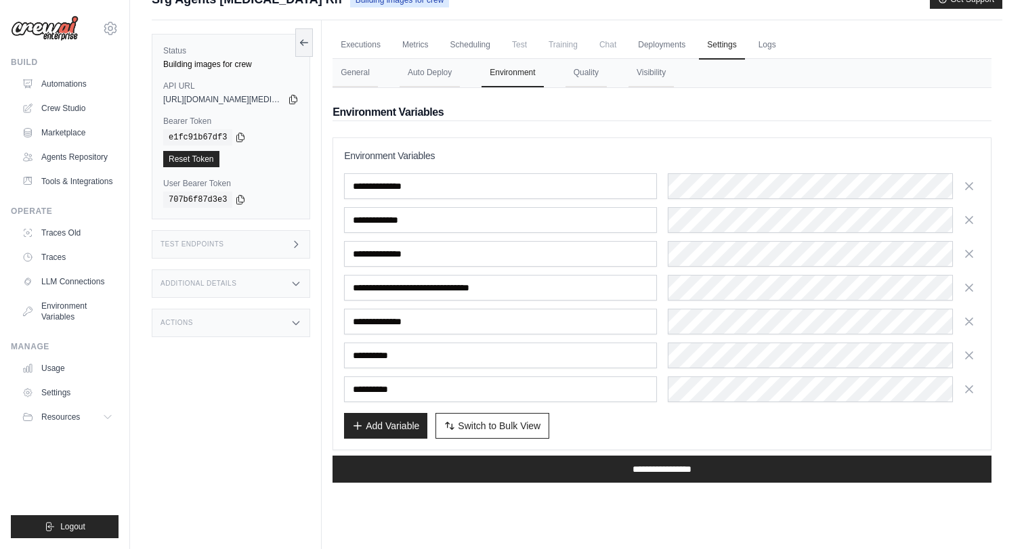
type input "**********"
click at [390, 434] on button "Add Variable" at bounding box center [385, 426] width 83 height 26
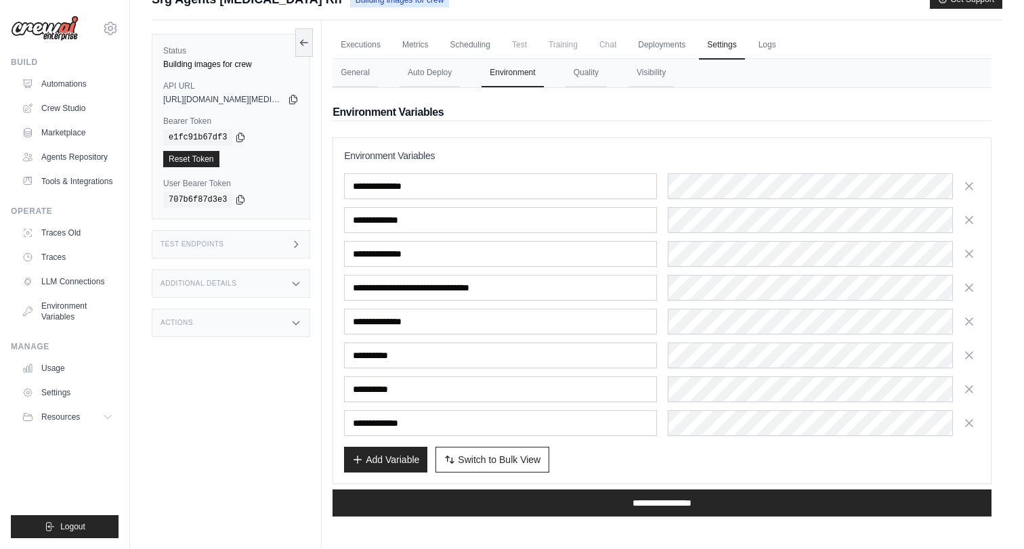
type input "**********"
click at [385, 464] on button "Add Variable" at bounding box center [385, 459] width 83 height 26
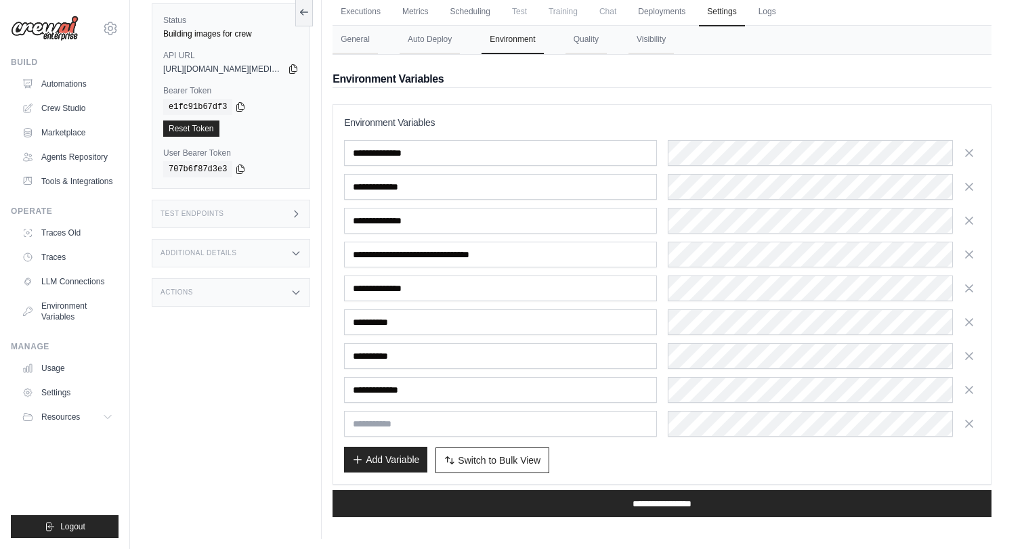
scroll to position [60, 0]
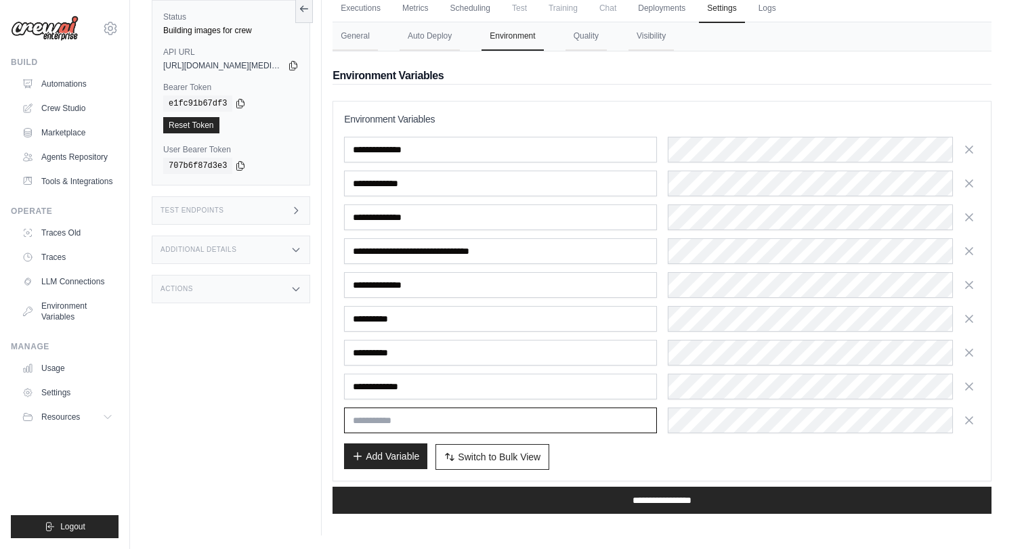
paste input "**********"
type input "**********"
click at [391, 461] on button "Add Variable" at bounding box center [385, 457] width 83 height 26
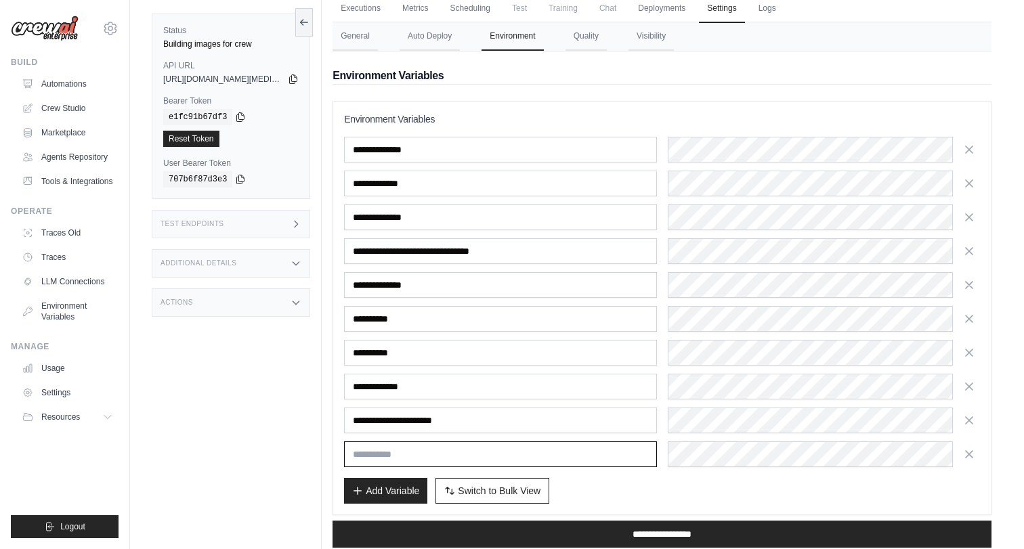
paste input "**********"
type input "**********"
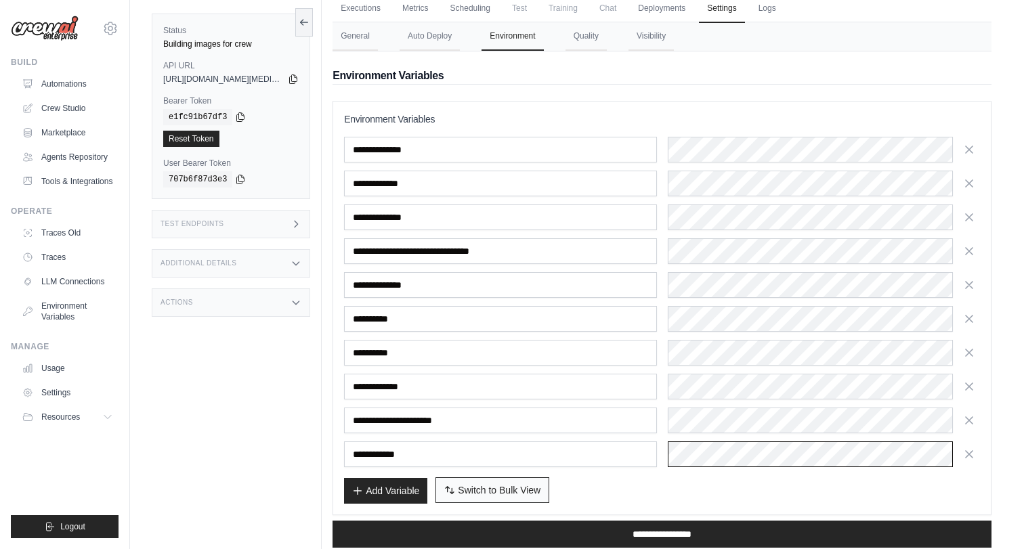
scroll to position [94, 0]
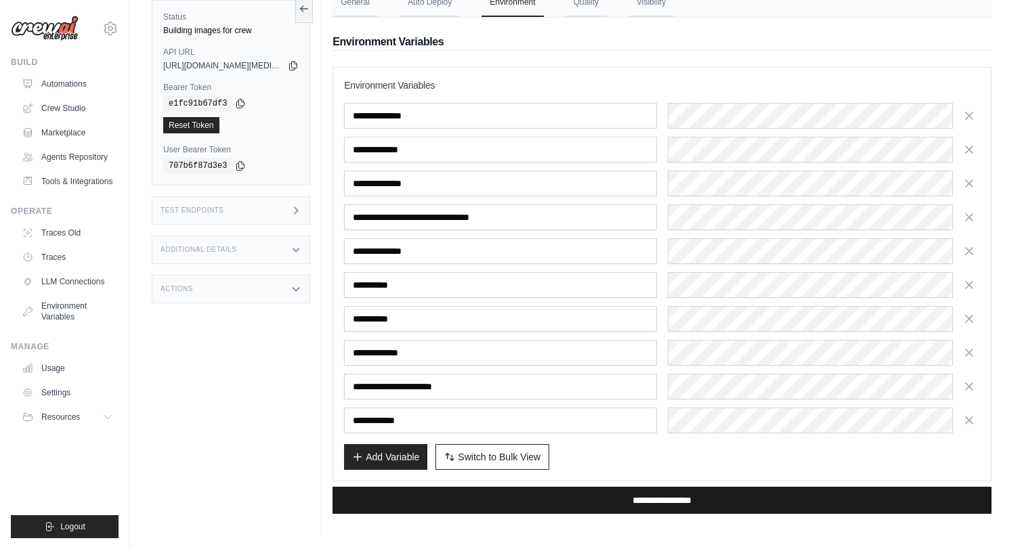
click at [641, 503] on input "**********" at bounding box center [662, 500] width 659 height 27
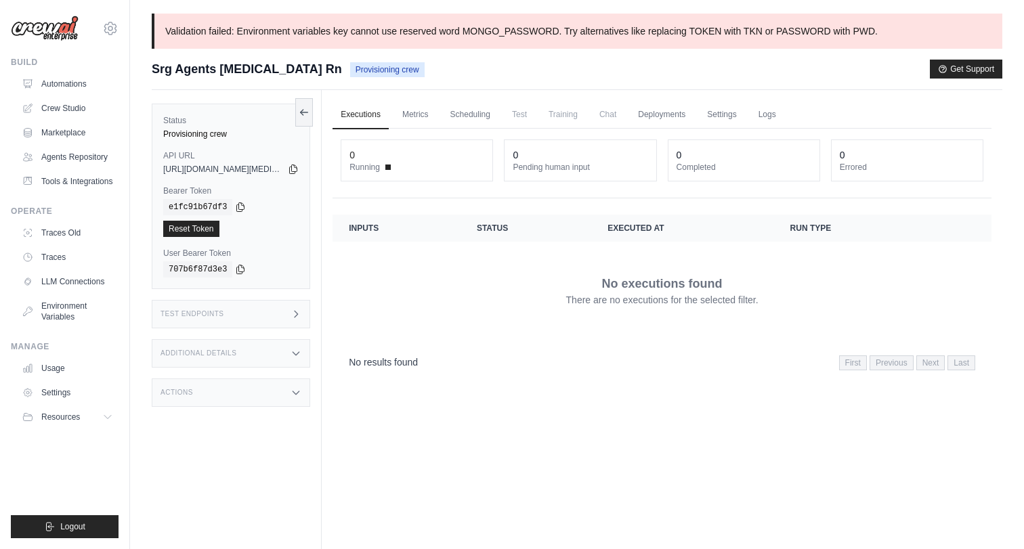
click at [128, 81] on div "[EMAIL_ADDRESS][DOMAIN_NAME] Settings Build Automations" at bounding box center [65, 274] width 130 height 549
click at [661, 118] on link "Deployments" at bounding box center [662, 115] width 64 height 28
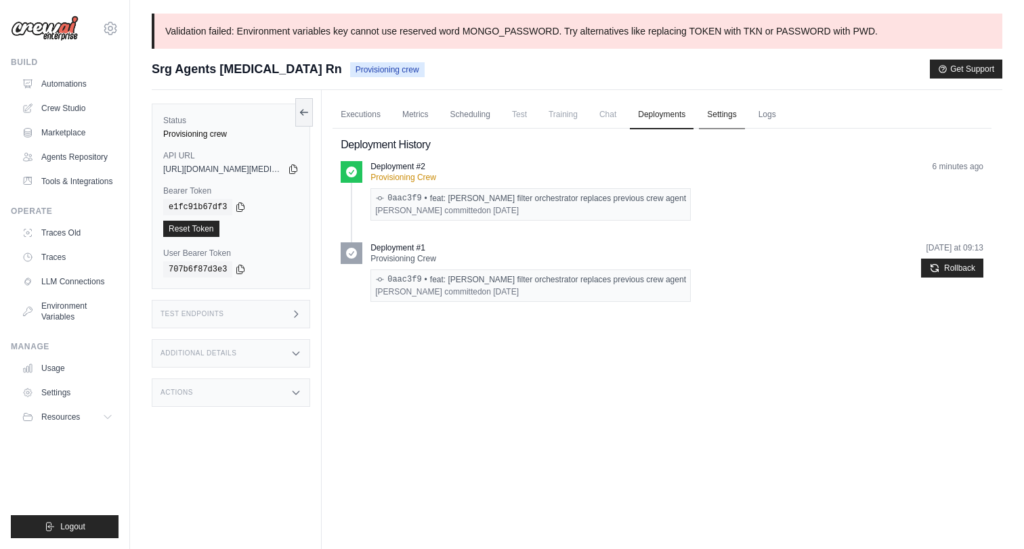
click at [731, 107] on link "Settings" at bounding box center [721, 115] width 45 height 28
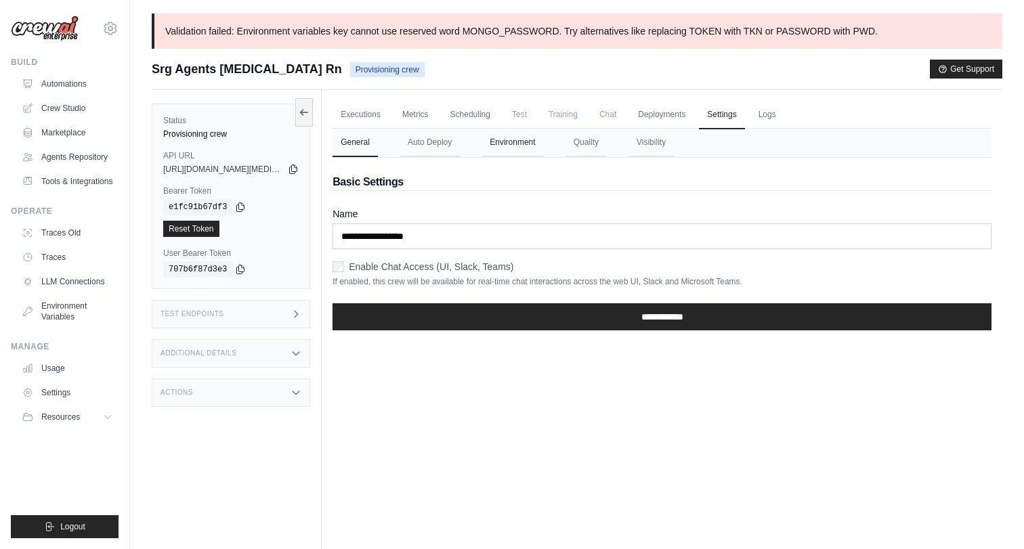
click at [519, 150] on button "Environment" at bounding box center [513, 143] width 62 height 28
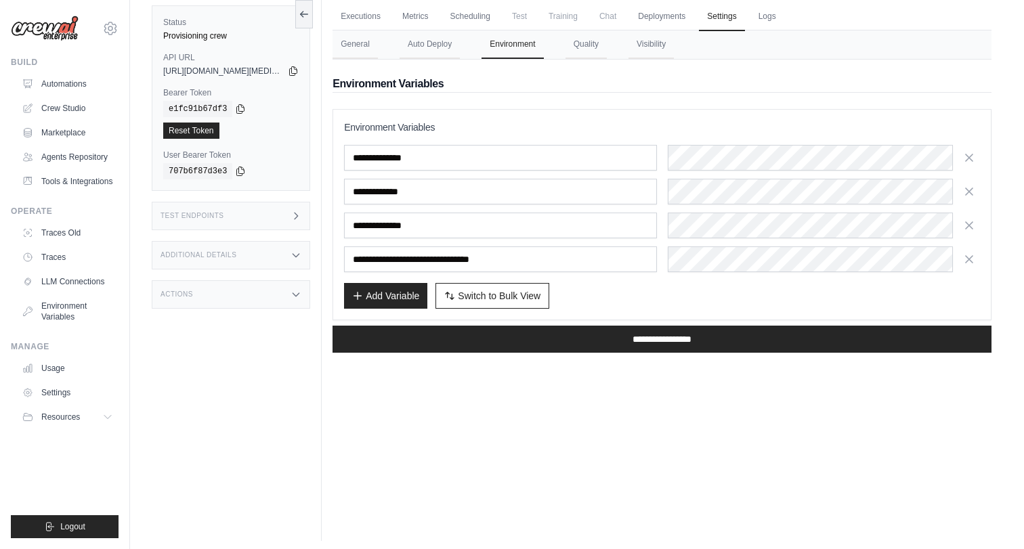
scroll to position [104, 0]
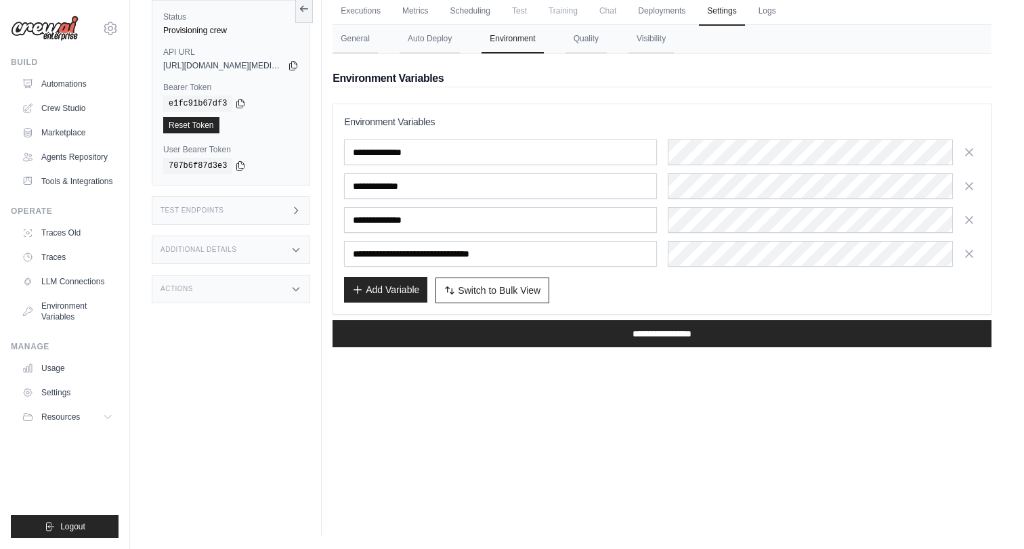
click at [382, 299] on button "Add Variable" at bounding box center [385, 290] width 83 height 26
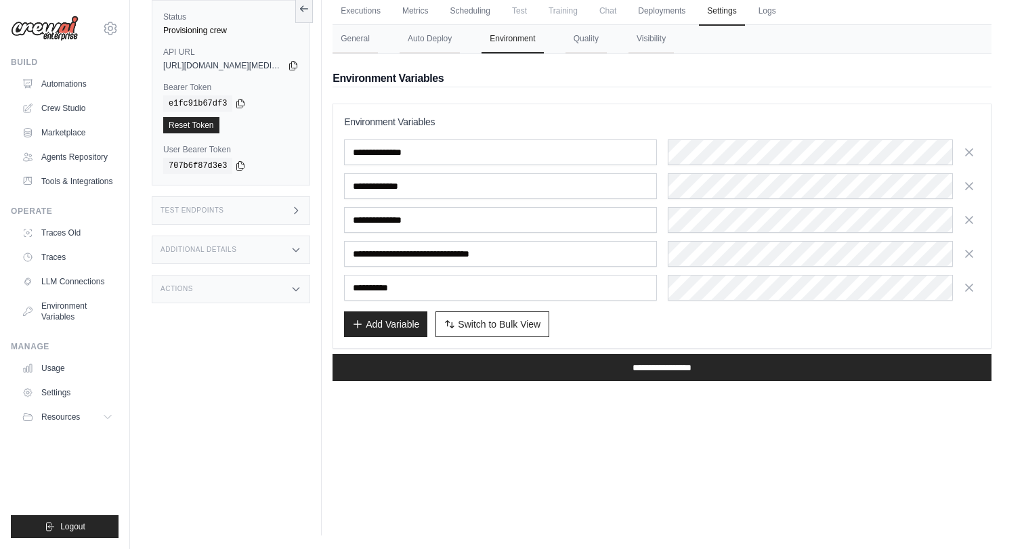
type input "**********"
click at [583, 315] on div "Add Variable Switch to Bulk View Switch to Table View" at bounding box center [662, 325] width 636 height 26
click at [359, 320] on icon "button" at bounding box center [357, 323] width 11 height 11
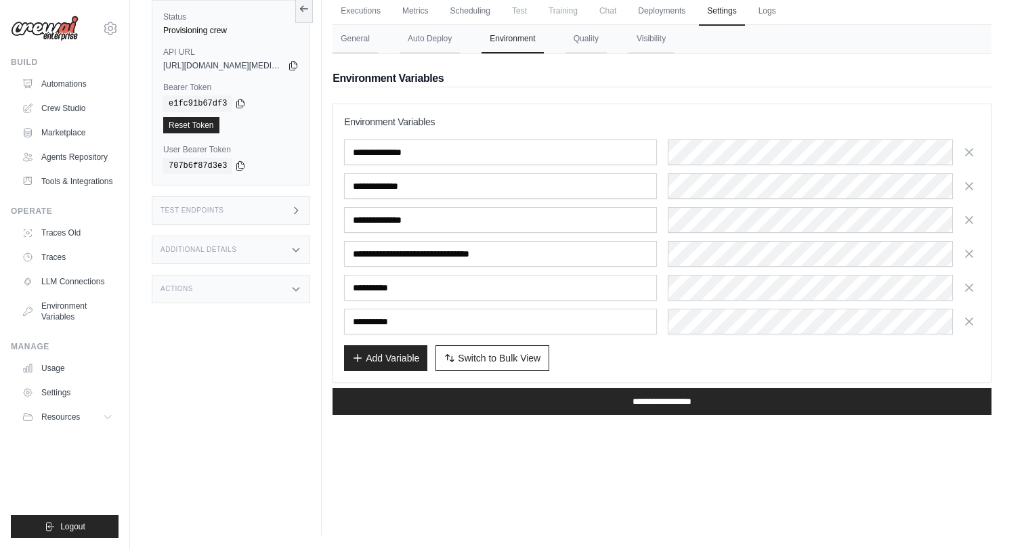
type input "**********"
click at [677, 353] on div "Add Variable Switch to Bulk View Switch to Table View" at bounding box center [662, 359] width 636 height 26
click at [402, 358] on button "Add Variable" at bounding box center [385, 358] width 83 height 26
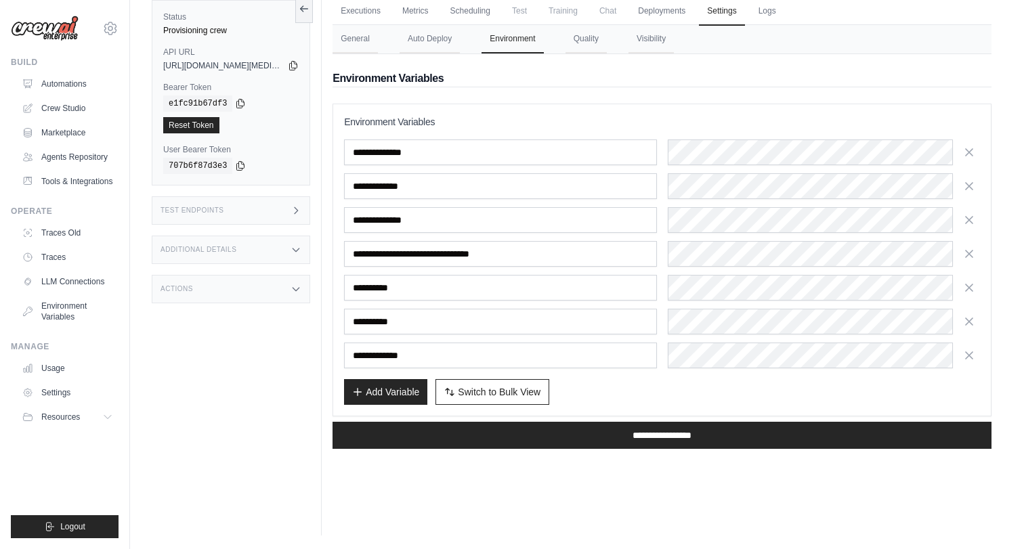
type input "**********"
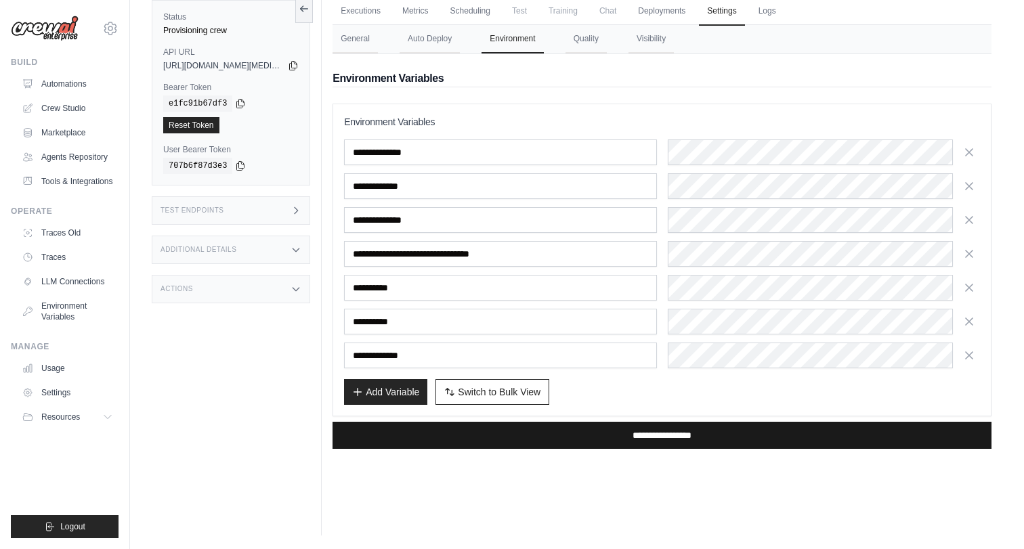
click at [587, 432] on input "**********" at bounding box center [662, 435] width 659 height 27
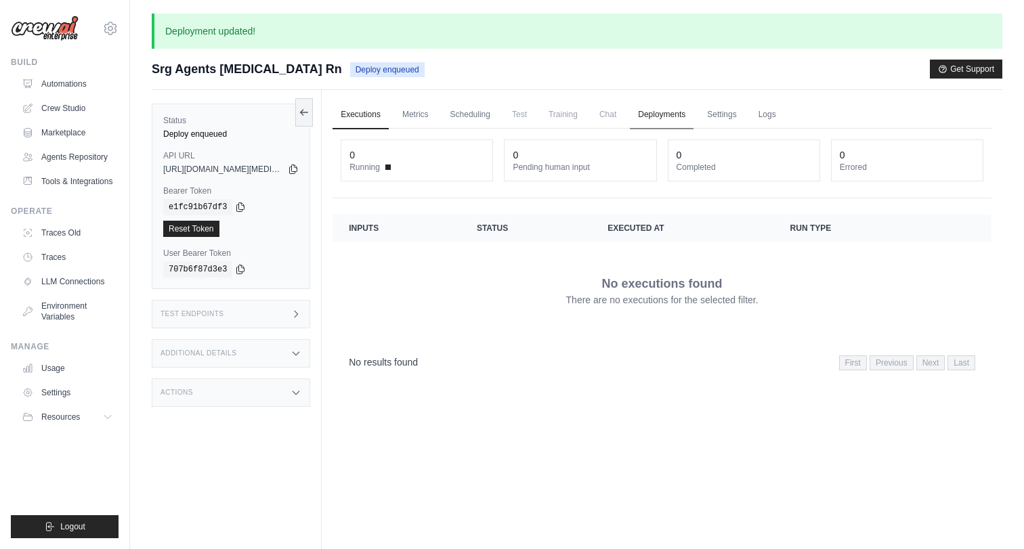
click at [657, 123] on link "Deployments" at bounding box center [662, 115] width 64 height 28
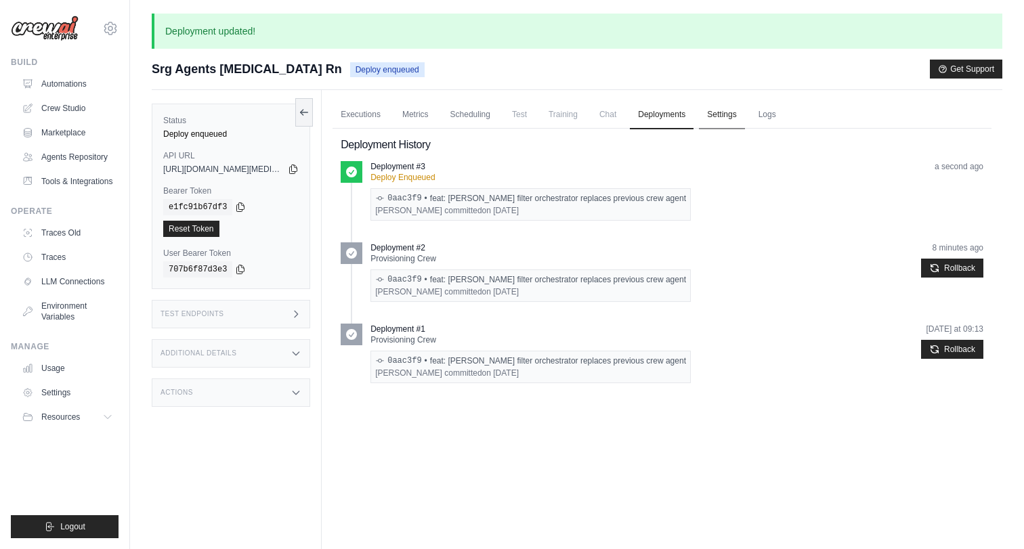
click at [722, 112] on link "Settings" at bounding box center [721, 115] width 45 height 28
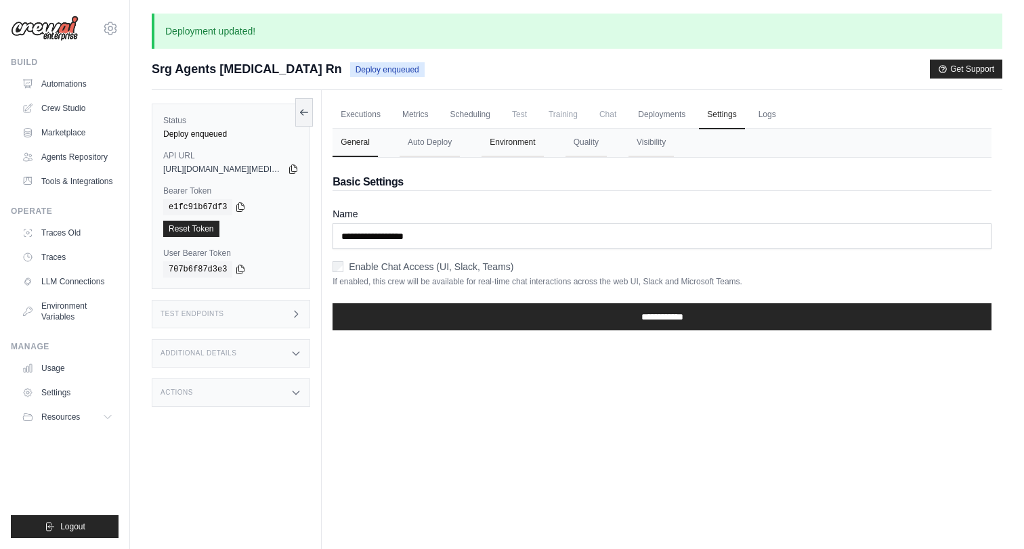
click at [516, 142] on button "Environment" at bounding box center [513, 143] width 62 height 28
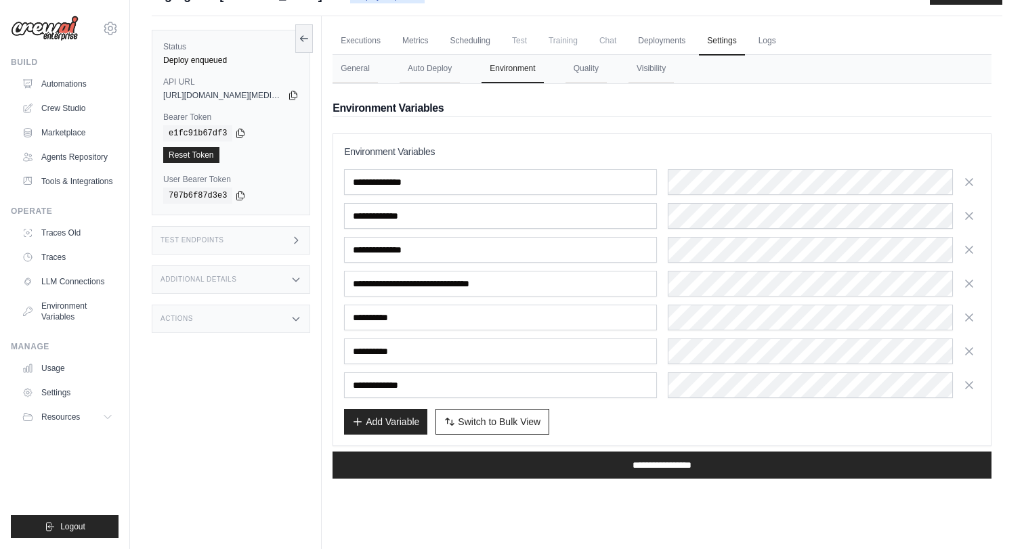
scroll to position [88, 0]
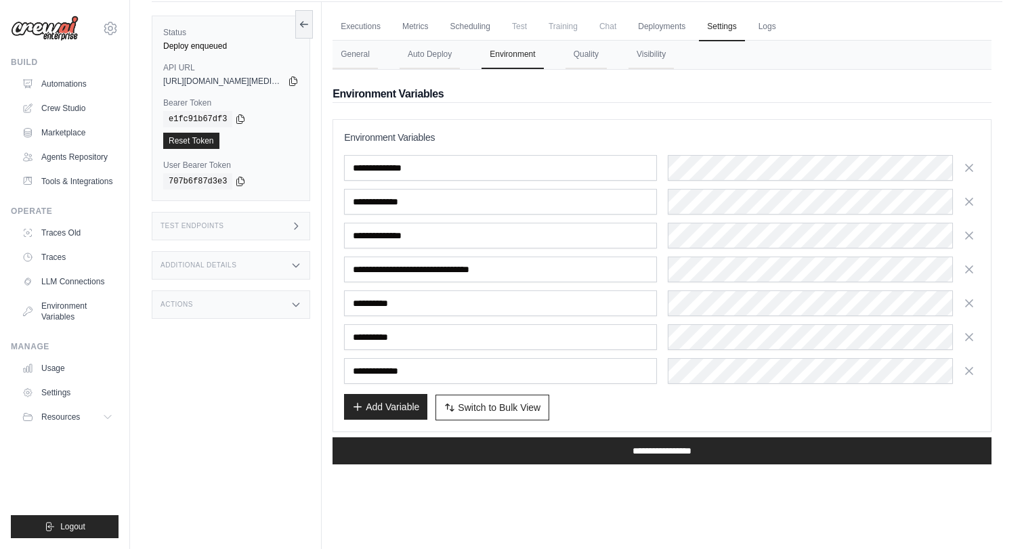
click at [362, 417] on button "Add Variable" at bounding box center [385, 407] width 83 height 26
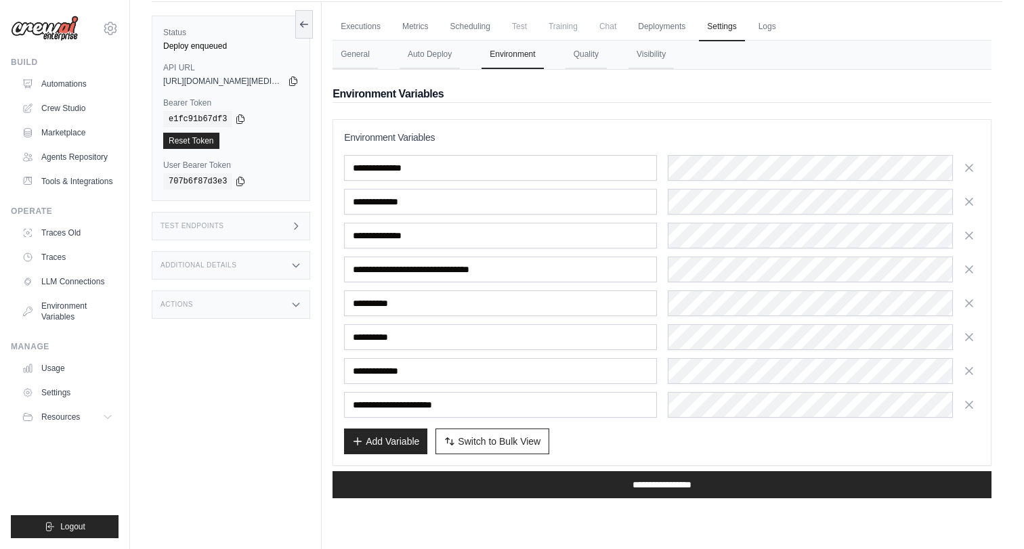
type input "**********"
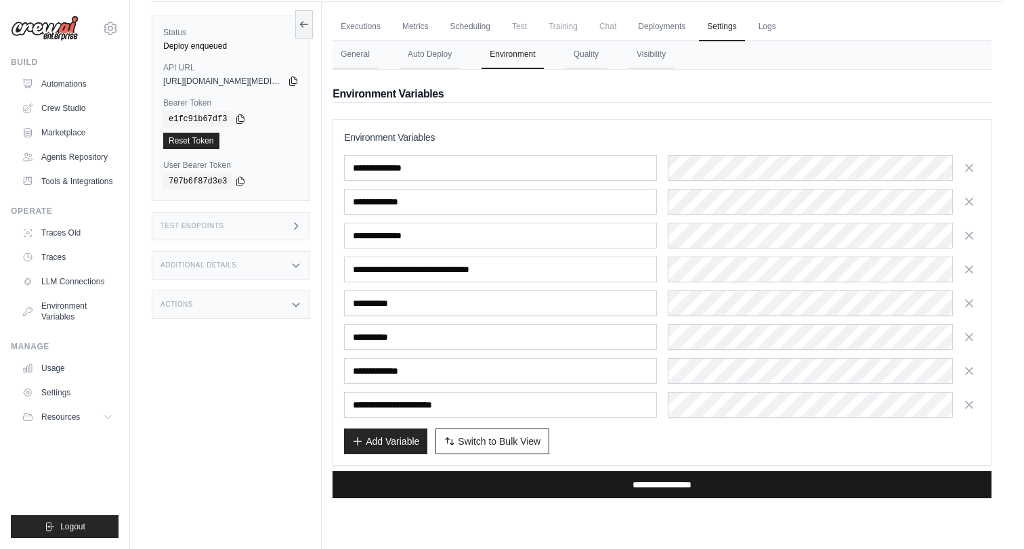
click at [641, 488] on input "**********" at bounding box center [662, 485] width 659 height 27
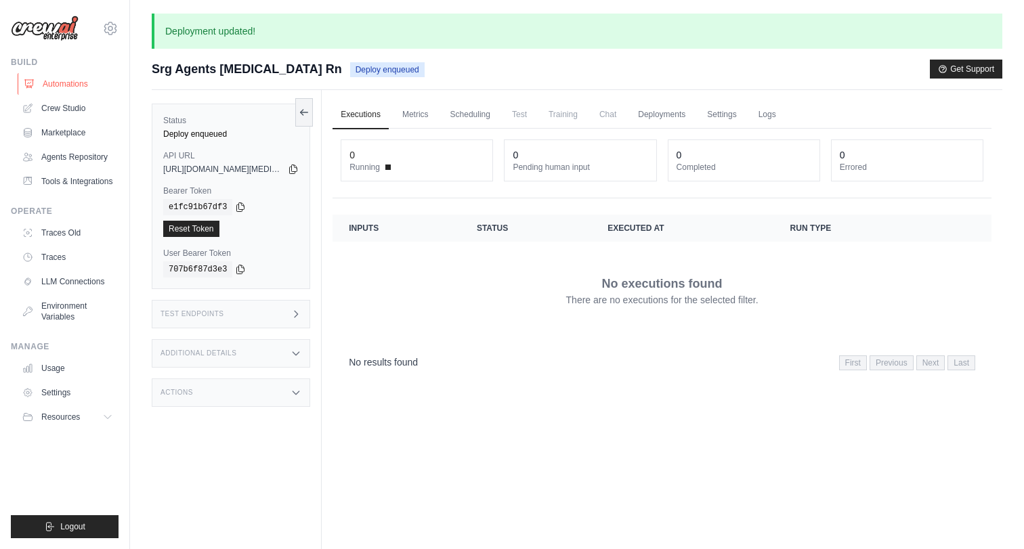
click at [80, 90] on link "Automations" at bounding box center [69, 84] width 102 height 22
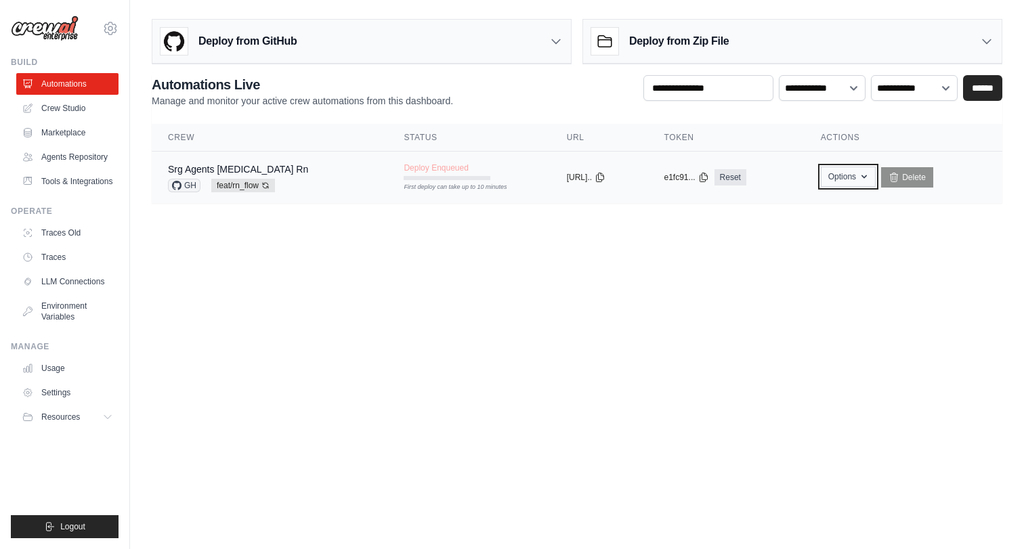
click at [865, 175] on icon "button" at bounding box center [864, 176] width 11 height 11
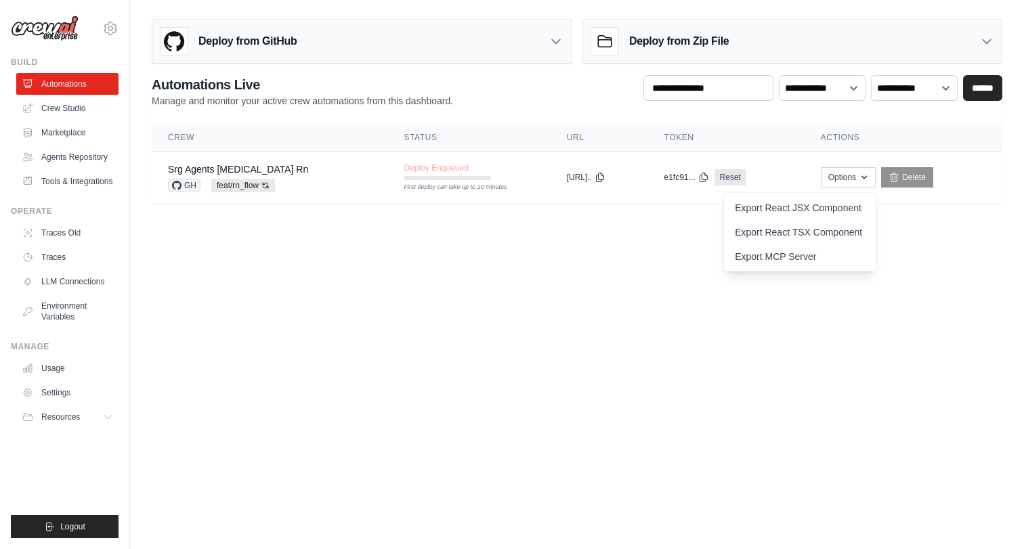
click at [592, 315] on body "massimo.mauri@crpi.it Settings Build Automations" at bounding box center [512, 274] width 1024 height 549
click at [438, 183] on div "First deploy can take up to 10 minutes" at bounding box center [447, 187] width 87 height 9
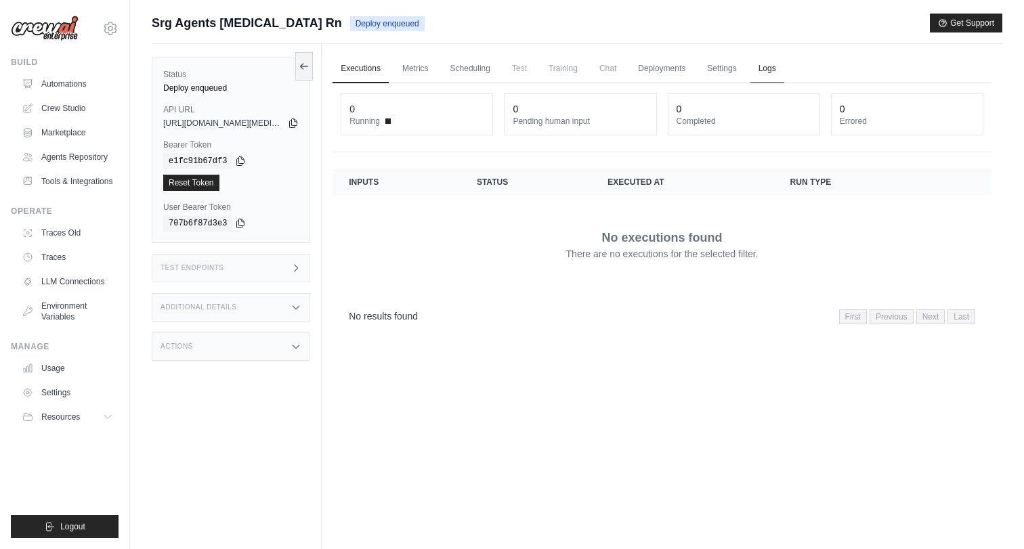
click at [769, 68] on link "Logs" at bounding box center [768, 69] width 34 height 28
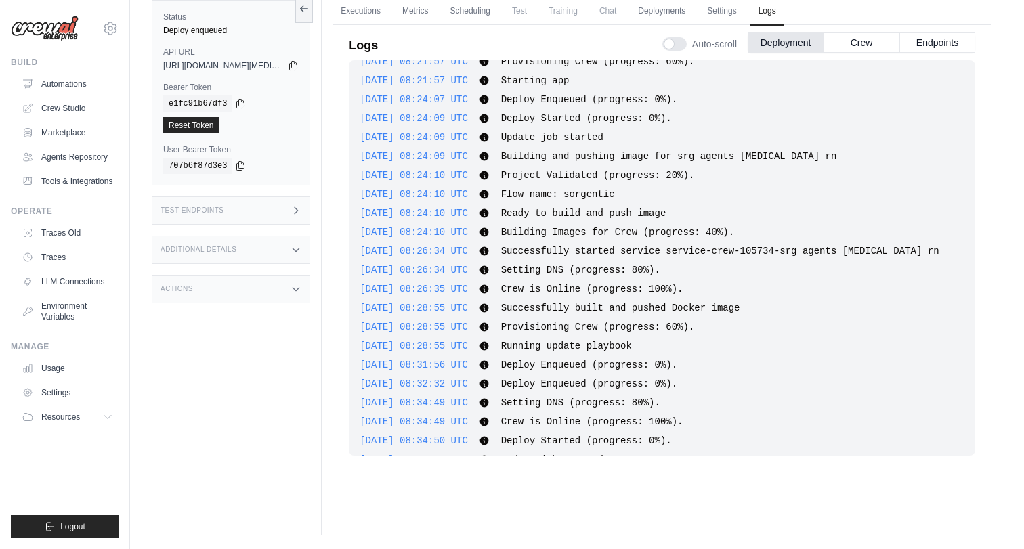
scroll to position [1271, 0]
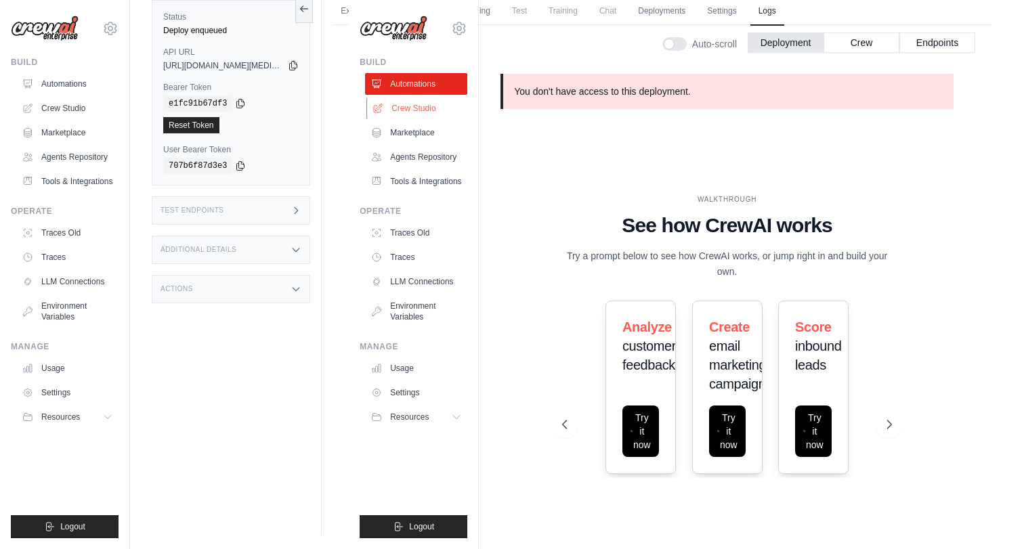
click at [442, 98] on link "Crew Studio" at bounding box center [418, 109] width 102 height 22
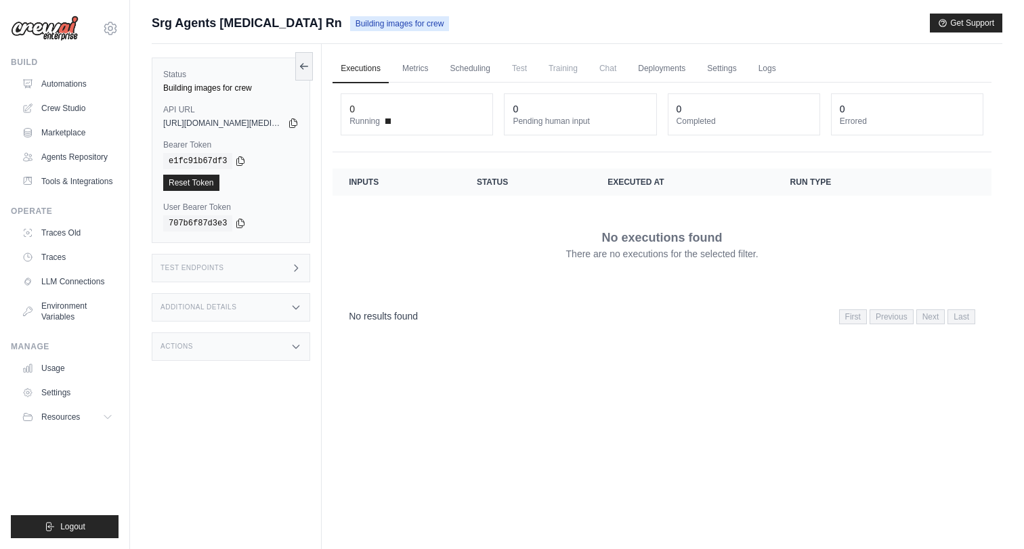
click at [295, 269] on icon at bounding box center [296, 268] width 11 height 11
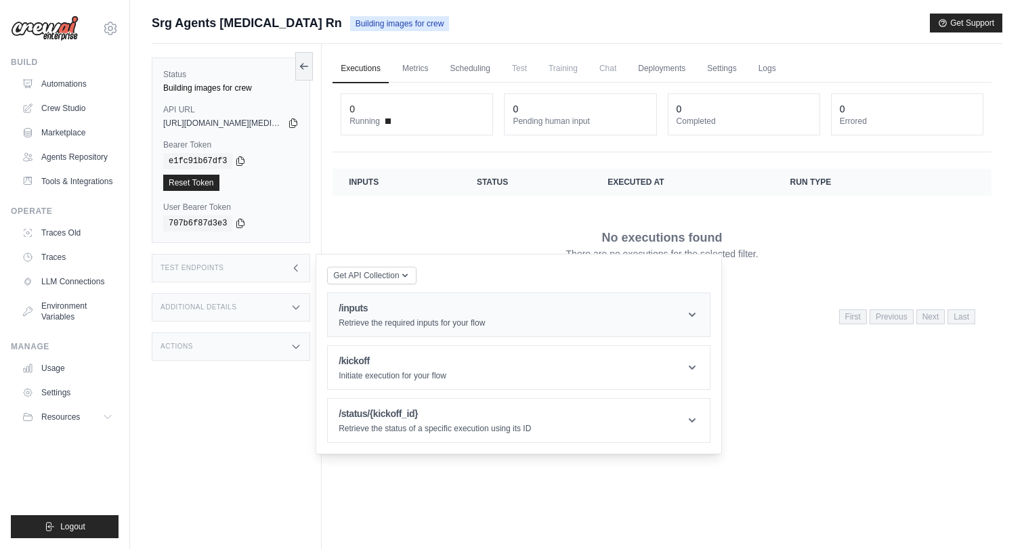
click at [692, 318] on icon at bounding box center [693, 315] width 14 height 14
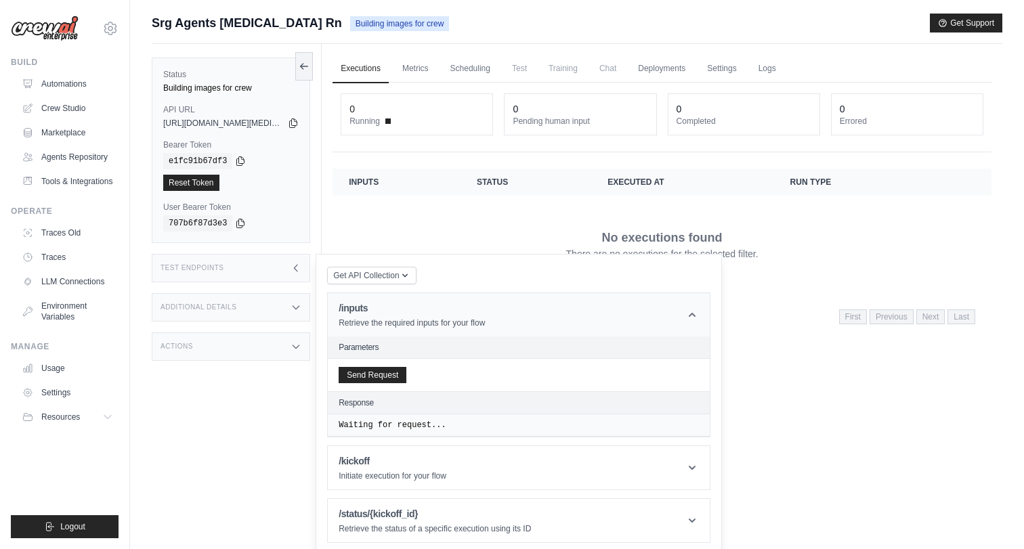
click at [692, 318] on icon at bounding box center [693, 315] width 14 height 14
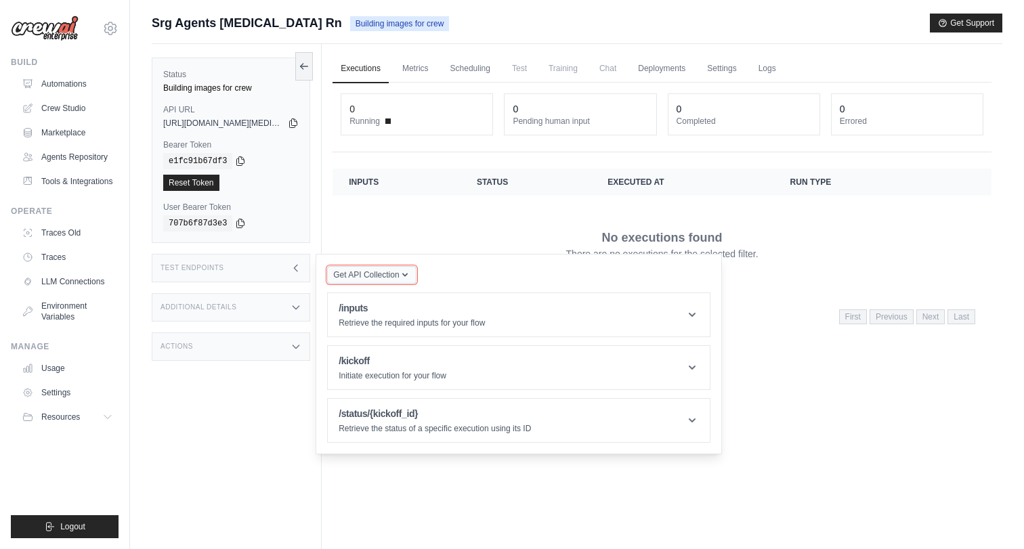
click at [403, 274] on icon "button" at bounding box center [404, 275] width 5 height 3
click at [446, 242] on div "No executions found There are no executions for the selected filter." at bounding box center [662, 245] width 627 height 76
click at [227, 486] on div "Status Building images for crew API URL copied [URL][DOMAIN_NAME][MEDICAL_DATA]…" at bounding box center [237, 318] width 170 height 549
click at [396, 279] on span "Get API Collection" at bounding box center [366, 275] width 66 height 11
click at [396, 305] on div "Postman API Collection" at bounding box center [403, 312] width 130 height 22
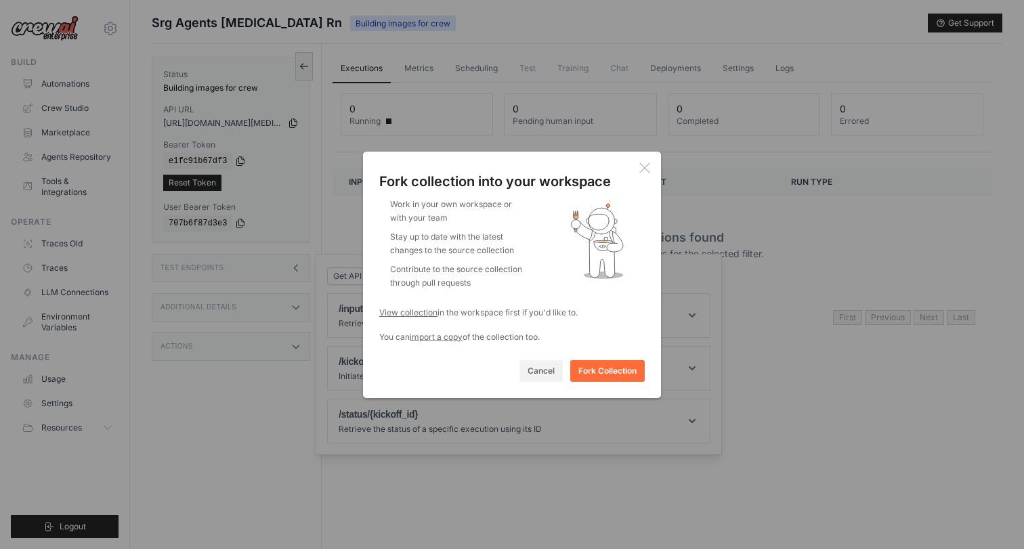
click at [641, 169] on icon at bounding box center [645, 168] width 11 height 11
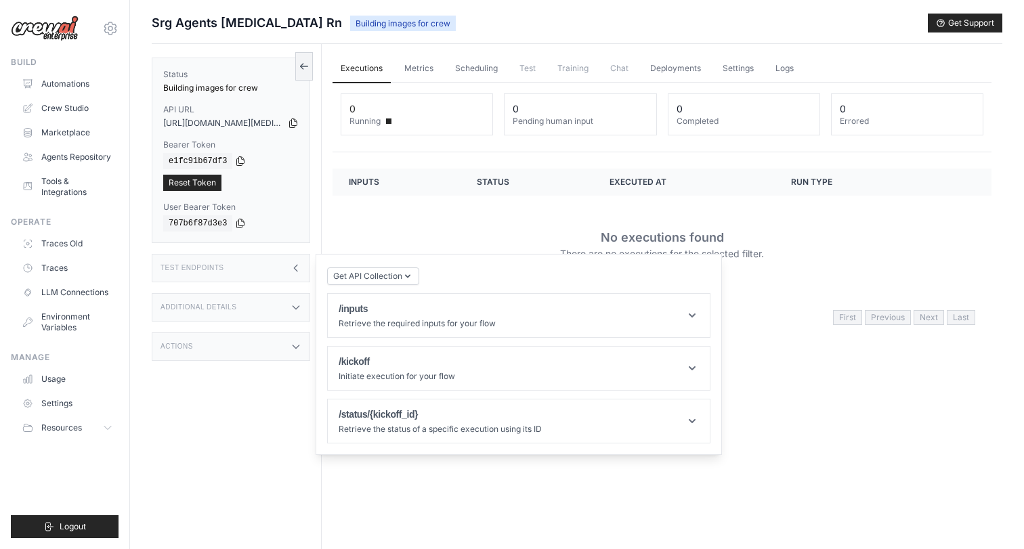
click at [295, 266] on icon at bounding box center [296, 268] width 3 height 6
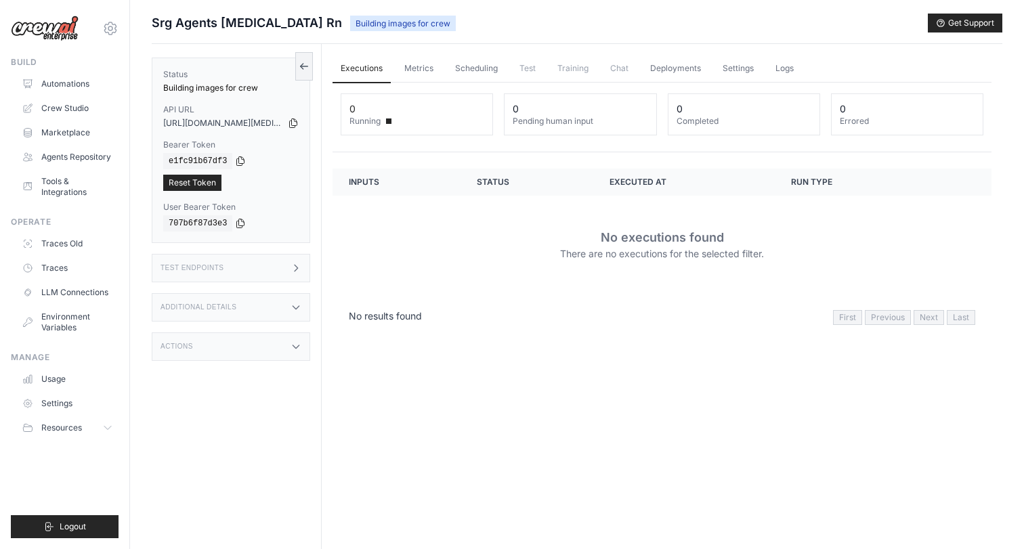
click at [294, 310] on icon at bounding box center [296, 307] width 11 height 11
click at [295, 308] on icon at bounding box center [296, 307] width 11 height 11
click at [299, 344] on icon at bounding box center [296, 346] width 11 height 11
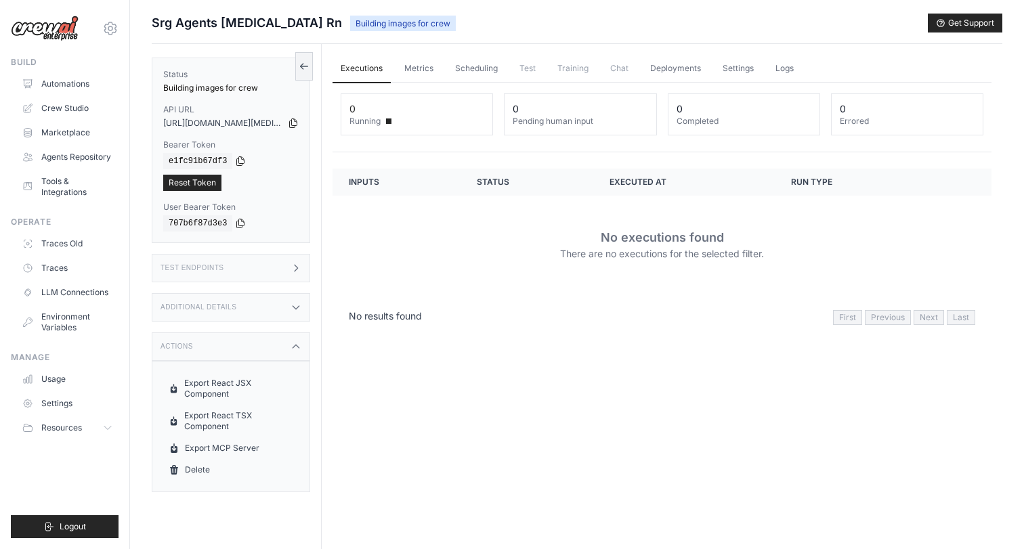
click at [299, 344] on icon at bounding box center [296, 346] width 11 height 11
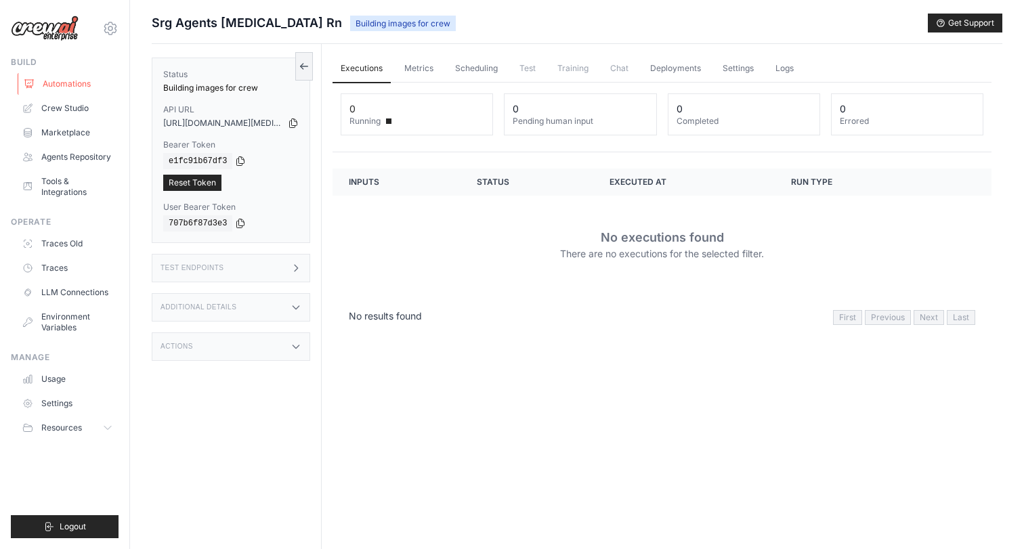
click at [85, 85] on link "Automations" at bounding box center [69, 84] width 102 height 22
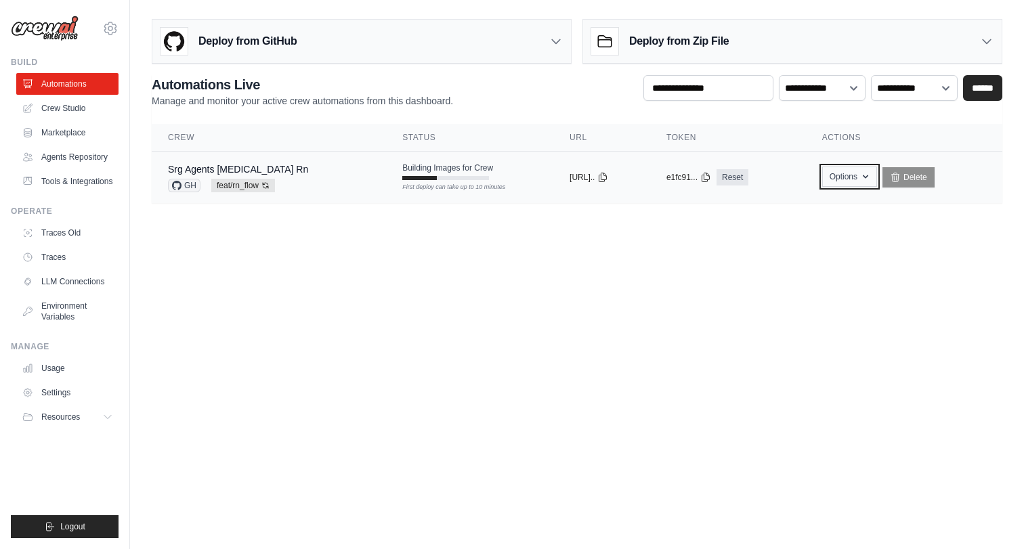
click at [867, 179] on icon "button" at bounding box center [865, 176] width 11 height 11
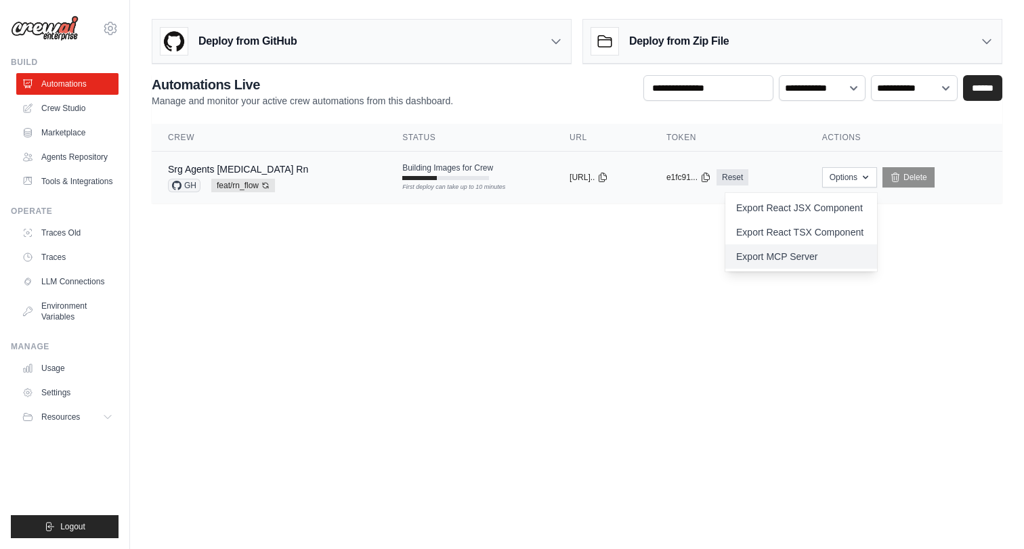
click at [806, 259] on link "Export MCP Server" at bounding box center [802, 257] width 152 height 24
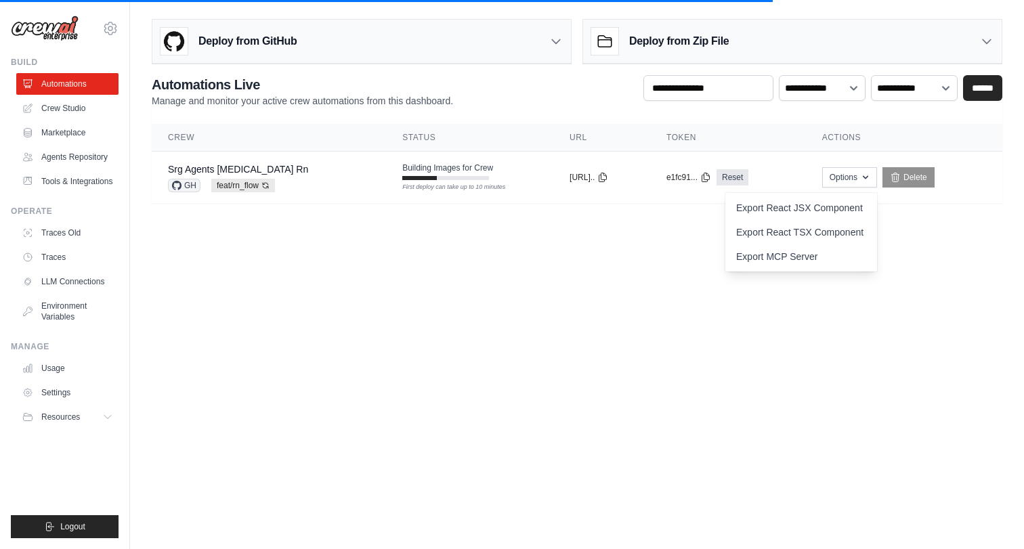
click at [692, 387] on body "[EMAIL_ADDRESS][DOMAIN_NAME] Settings Build Automations" at bounding box center [512, 274] width 1024 height 549
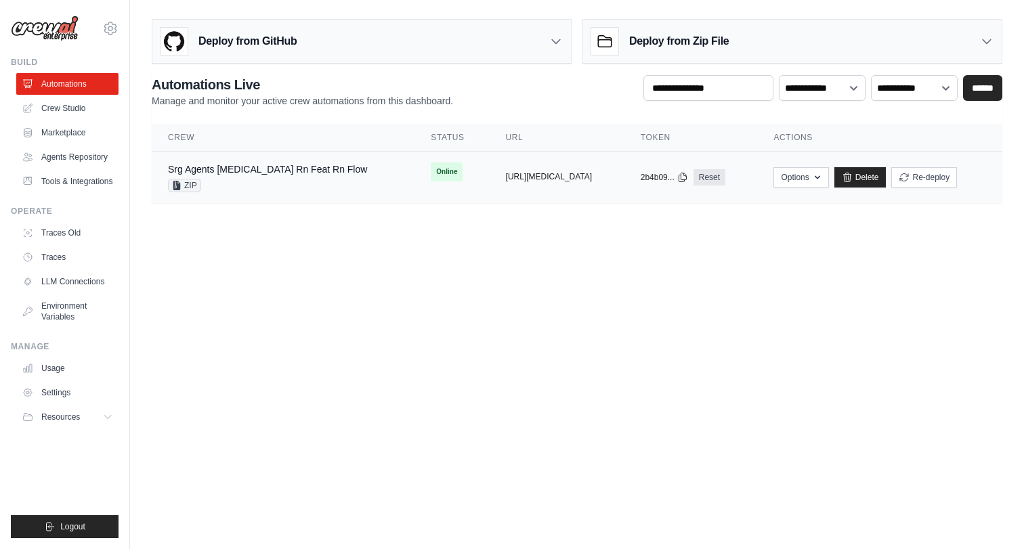
click at [506, 180] on button "[URL][MEDICAL_DATA]" at bounding box center [549, 176] width 87 height 11
click at [272, 173] on link "Srg Agents [MEDICAL_DATA] Rn Feat Rn Flow" at bounding box center [267, 169] width 199 height 11
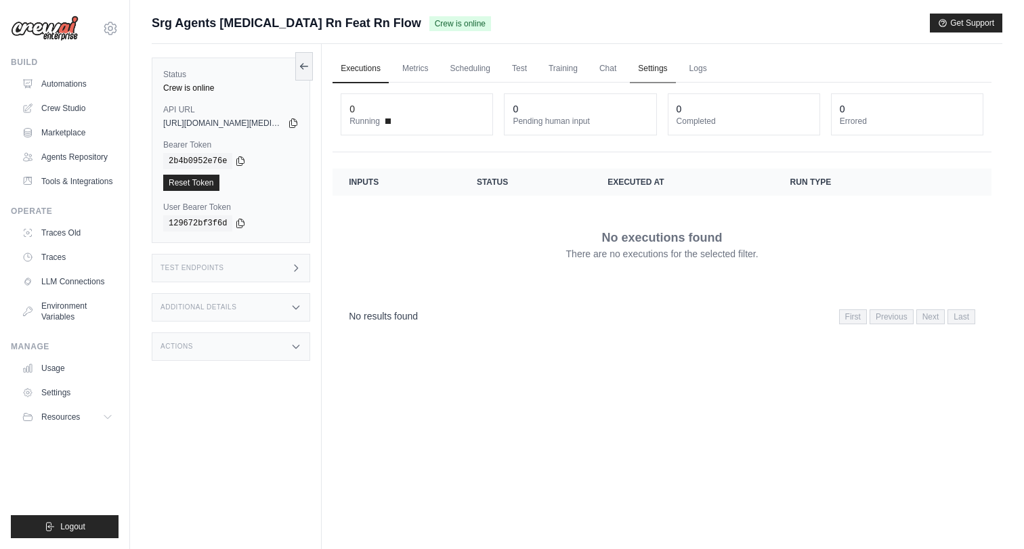
click at [649, 64] on link "Settings" at bounding box center [652, 69] width 45 height 28
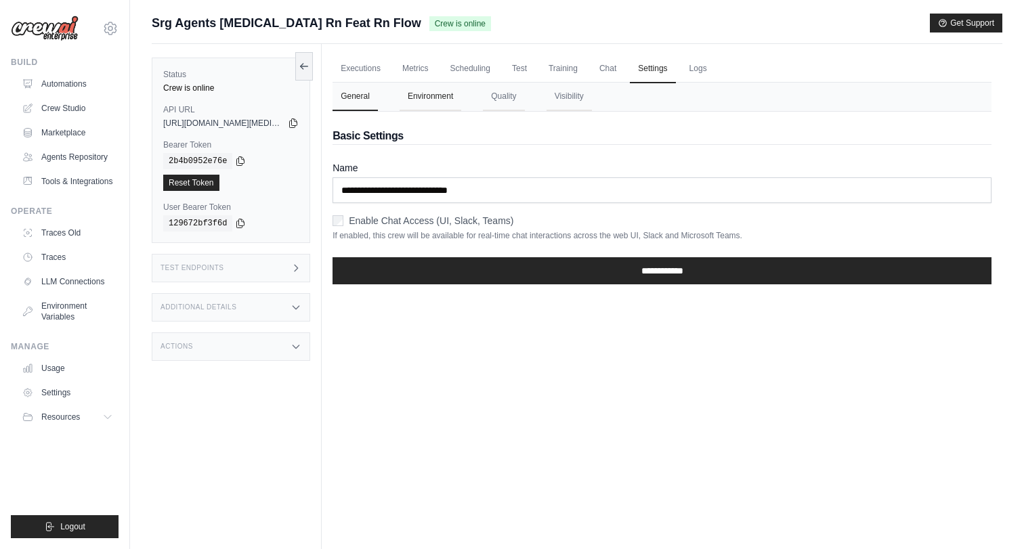
click at [444, 98] on button "Environment" at bounding box center [431, 97] width 62 height 28
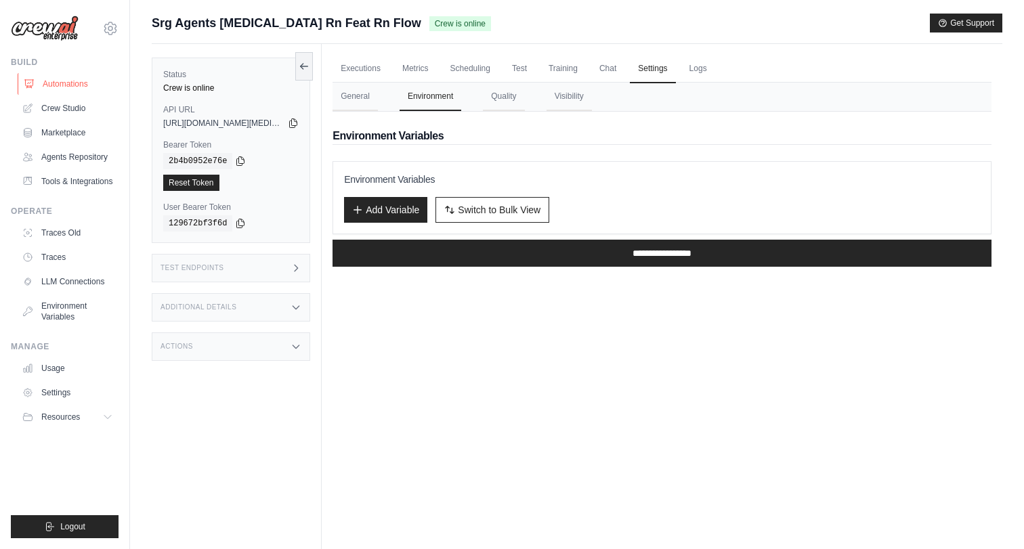
click at [80, 83] on link "Automations" at bounding box center [69, 84] width 102 height 22
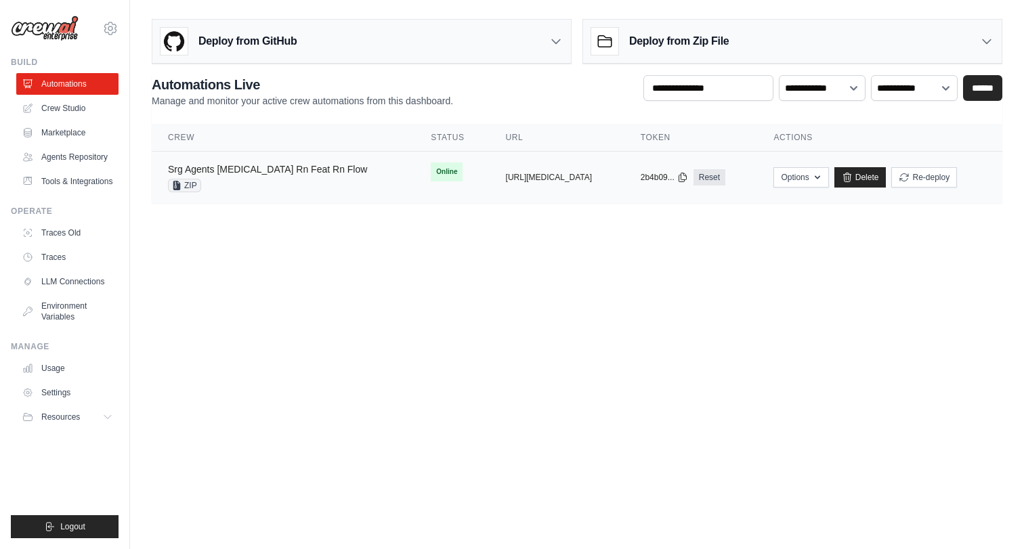
click at [284, 173] on link "Srg Agents [MEDICAL_DATA] Rn Feat Rn Flow" at bounding box center [267, 169] width 199 height 11
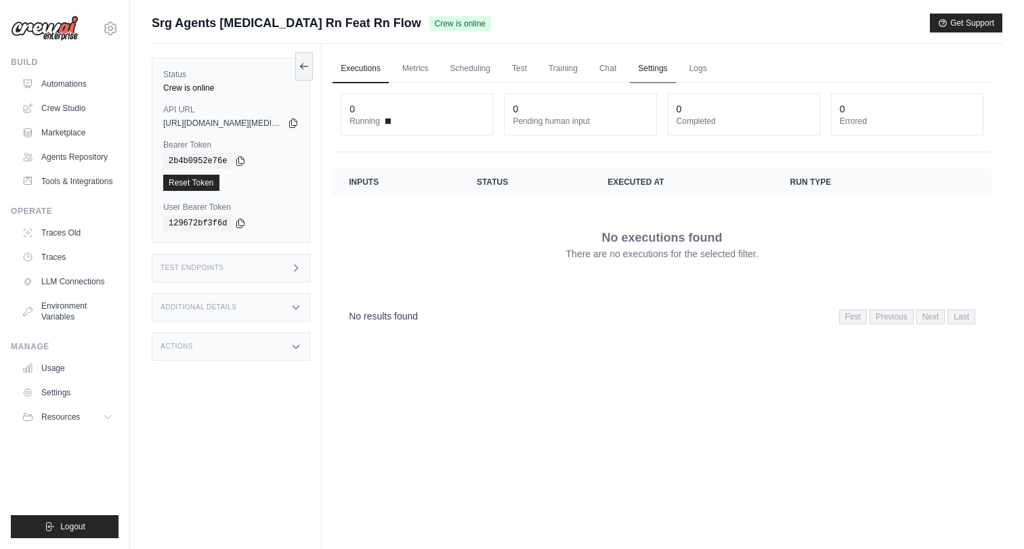
click at [652, 67] on link "Settings" at bounding box center [652, 69] width 45 height 28
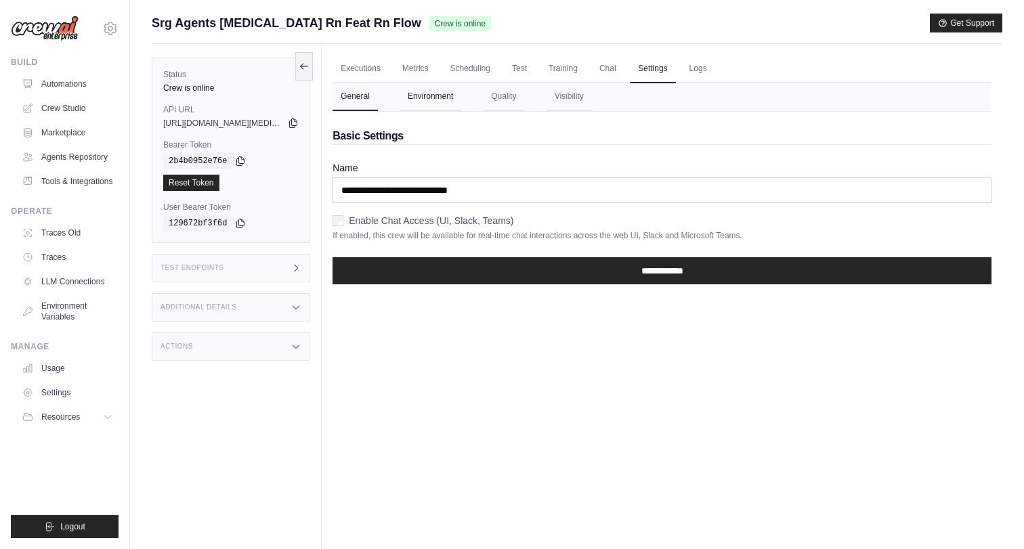
click at [442, 93] on button "Environment" at bounding box center [431, 97] width 62 height 28
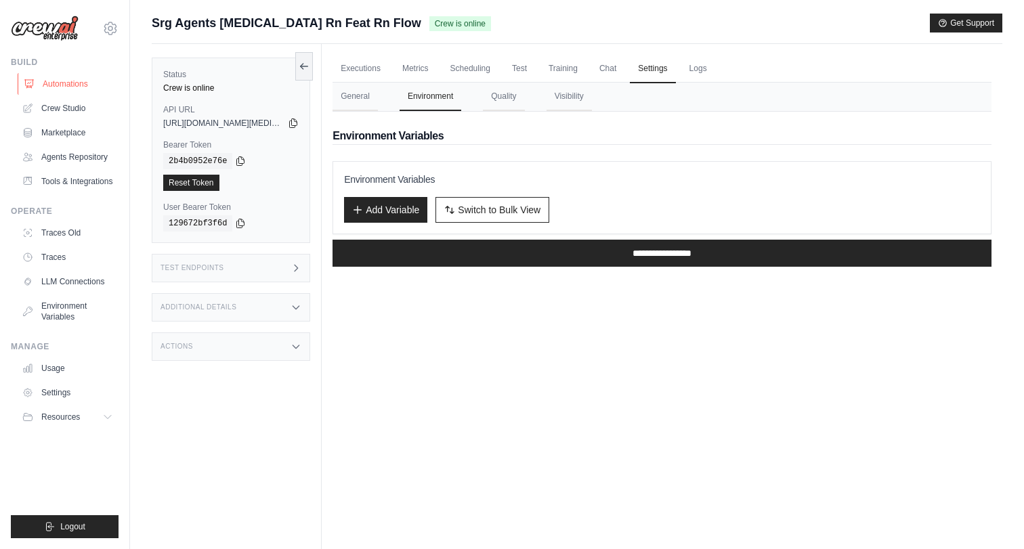
click at [54, 82] on link "Automations" at bounding box center [69, 84] width 102 height 22
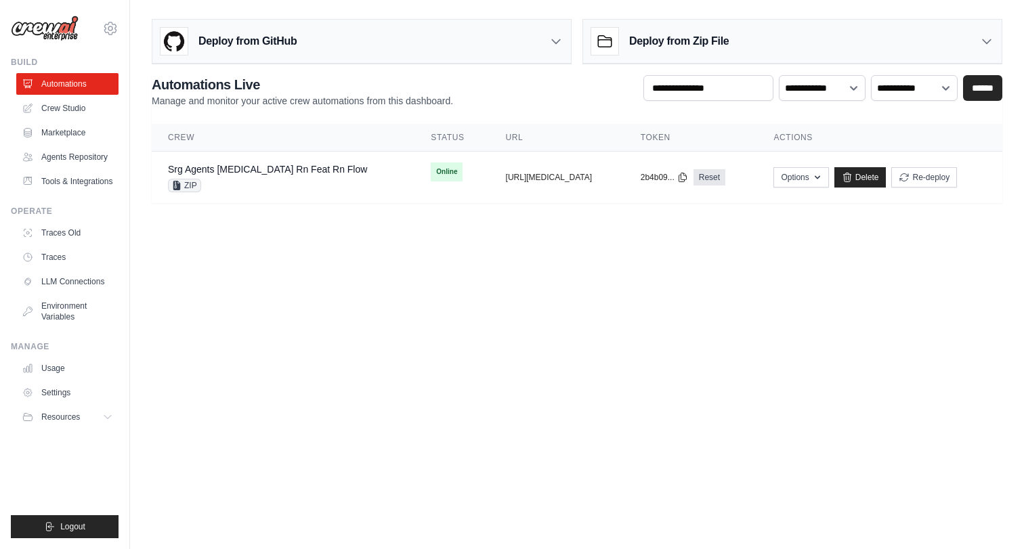
click at [281, 46] on h3 "Deploy from GitHub" at bounding box center [248, 41] width 98 height 16
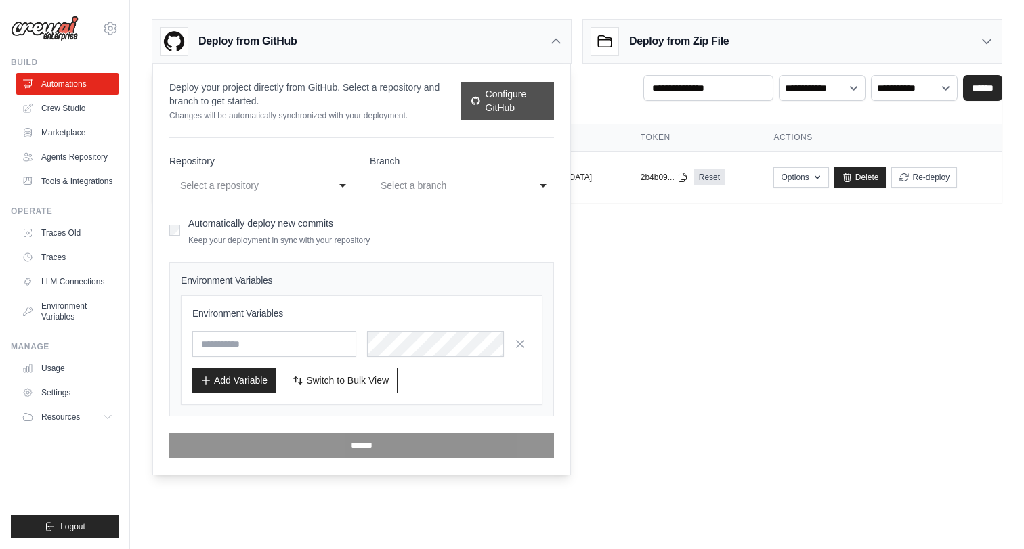
click at [501, 100] on link "Configure GitHub" at bounding box center [507, 101] width 93 height 38
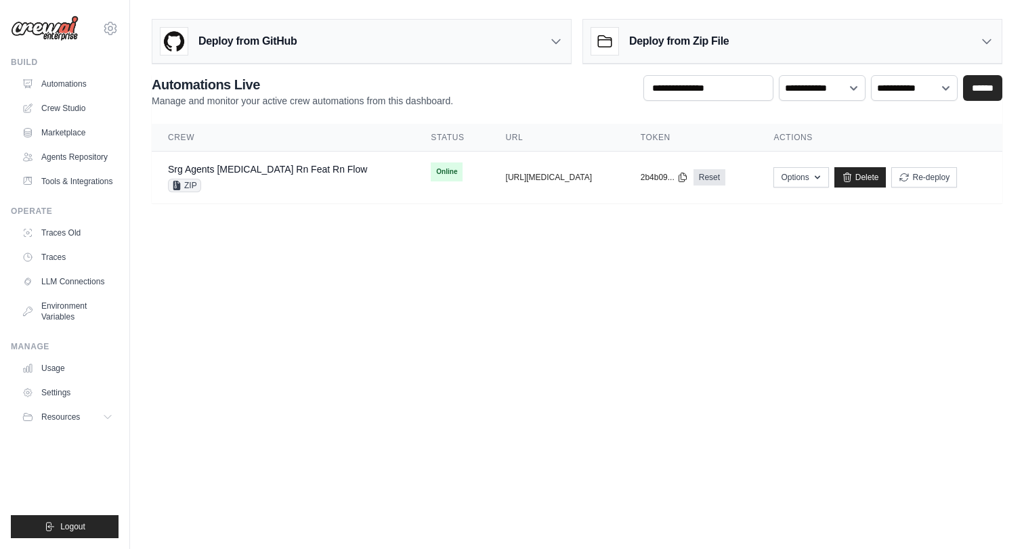
click at [987, 42] on icon at bounding box center [987, 42] width 14 height 14
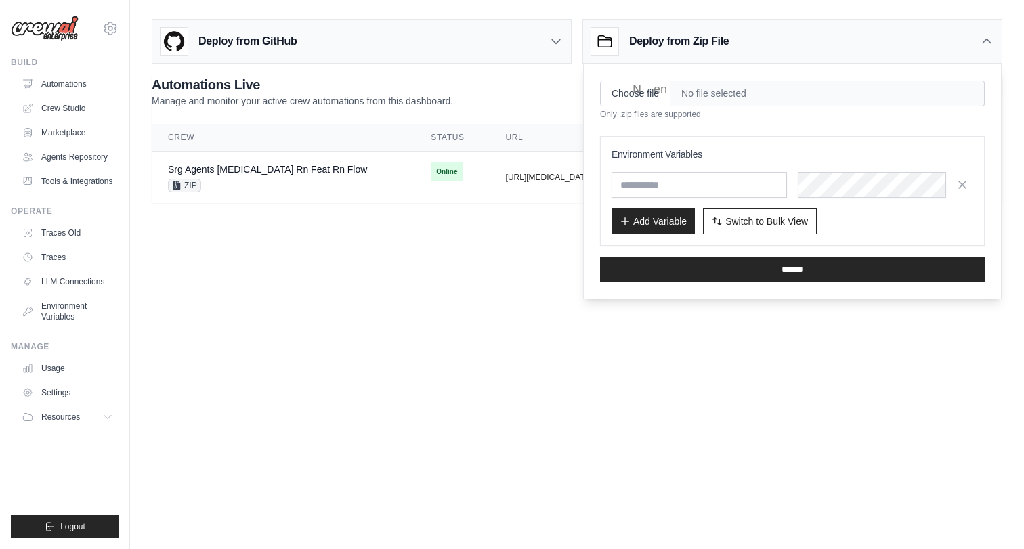
click at [760, 87] on span "No file selected" at bounding box center [828, 94] width 314 height 26
click at [623, 100] on input "Choose file" at bounding box center [635, 94] width 70 height 26
click at [446, 419] on body "[EMAIL_ADDRESS][DOMAIN_NAME] Settings Build Automations" at bounding box center [512, 274] width 1024 height 549
click at [986, 41] on icon at bounding box center [987, 42] width 14 height 14
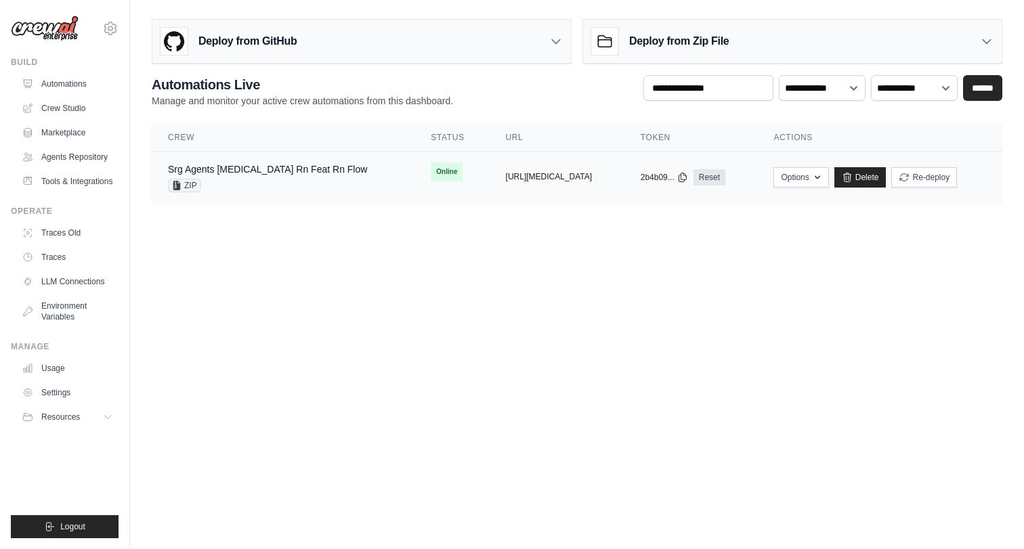
click at [547, 173] on button "[URL][MEDICAL_DATA]" at bounding box center [549, 176] width 87 height 11
click at [647, 176] on div "copied" at bounding box center [655, 169] width 29 height 16
click at [678, 177] on icon at bounding box center [683, 176] width 11 height 11
click at [571, 381] on body "[EMAIL_ADDRESS][DOMAIN_NAME] Settings Build Automations" at bounding box center [512, 274] width 1024 height 549
click at [913, 180] on button "Re-deploy" at bounding box center [925, 177] width 66 height 20
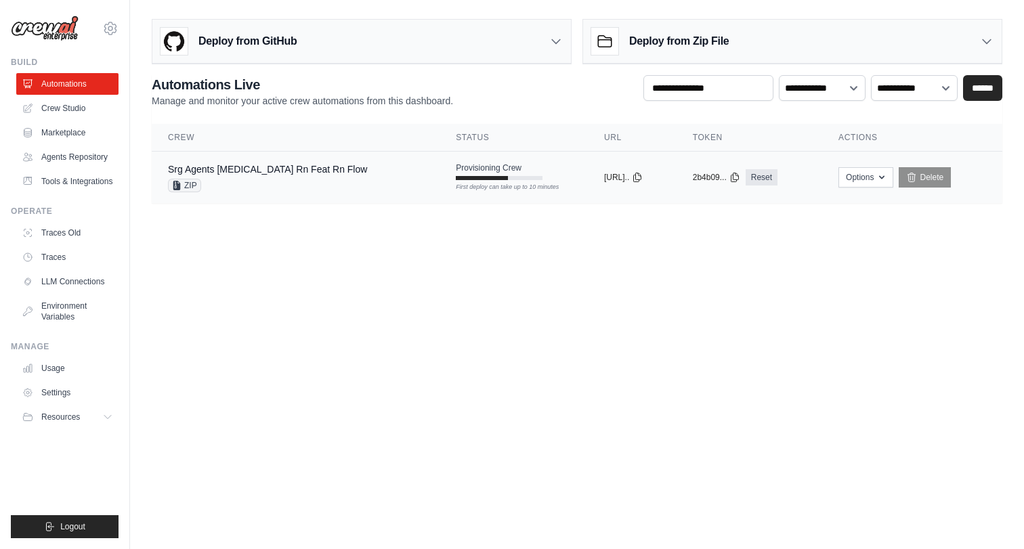
click at [604, 175] on div "copied" at bounding box center [618, 172] width 29 height 16
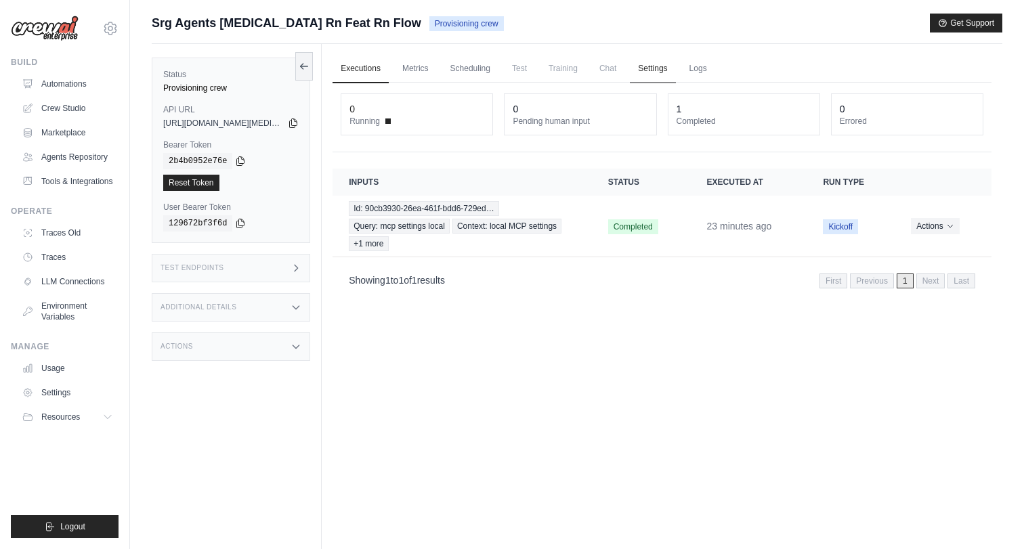
click at [654, 65] on link "Settings" at bounding box center [652, 69] width 45 height 28
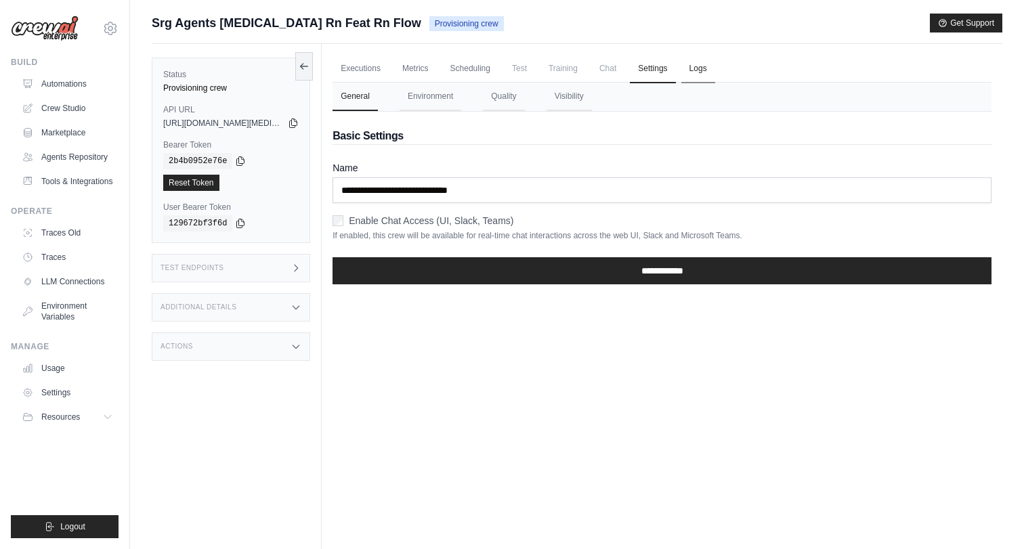
click at [705, 68] on link "Logs" at bounding box center [699, 69] width 34 height 28
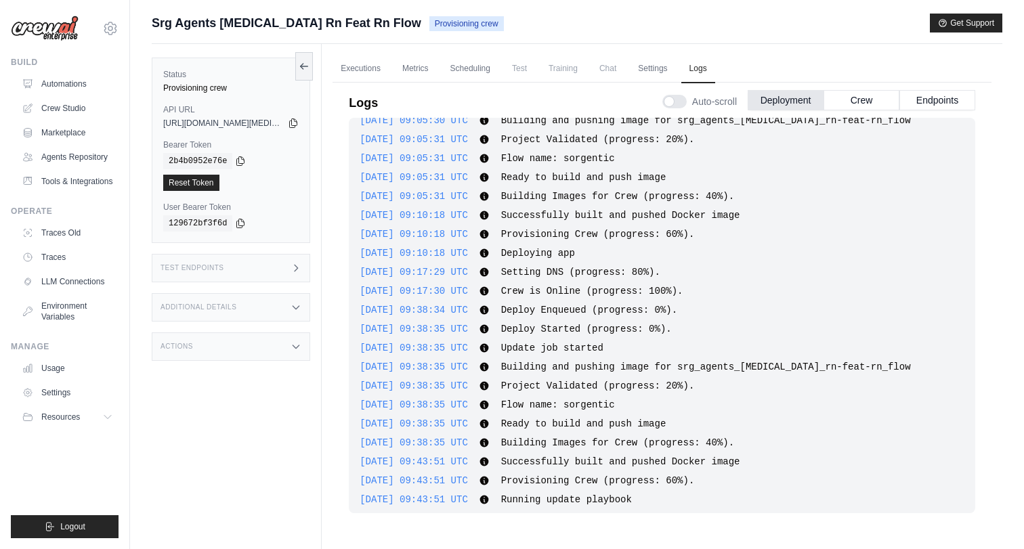
scroll to position [81, 0]
